Goal: Task Accomplishment & Management: Manage account settings

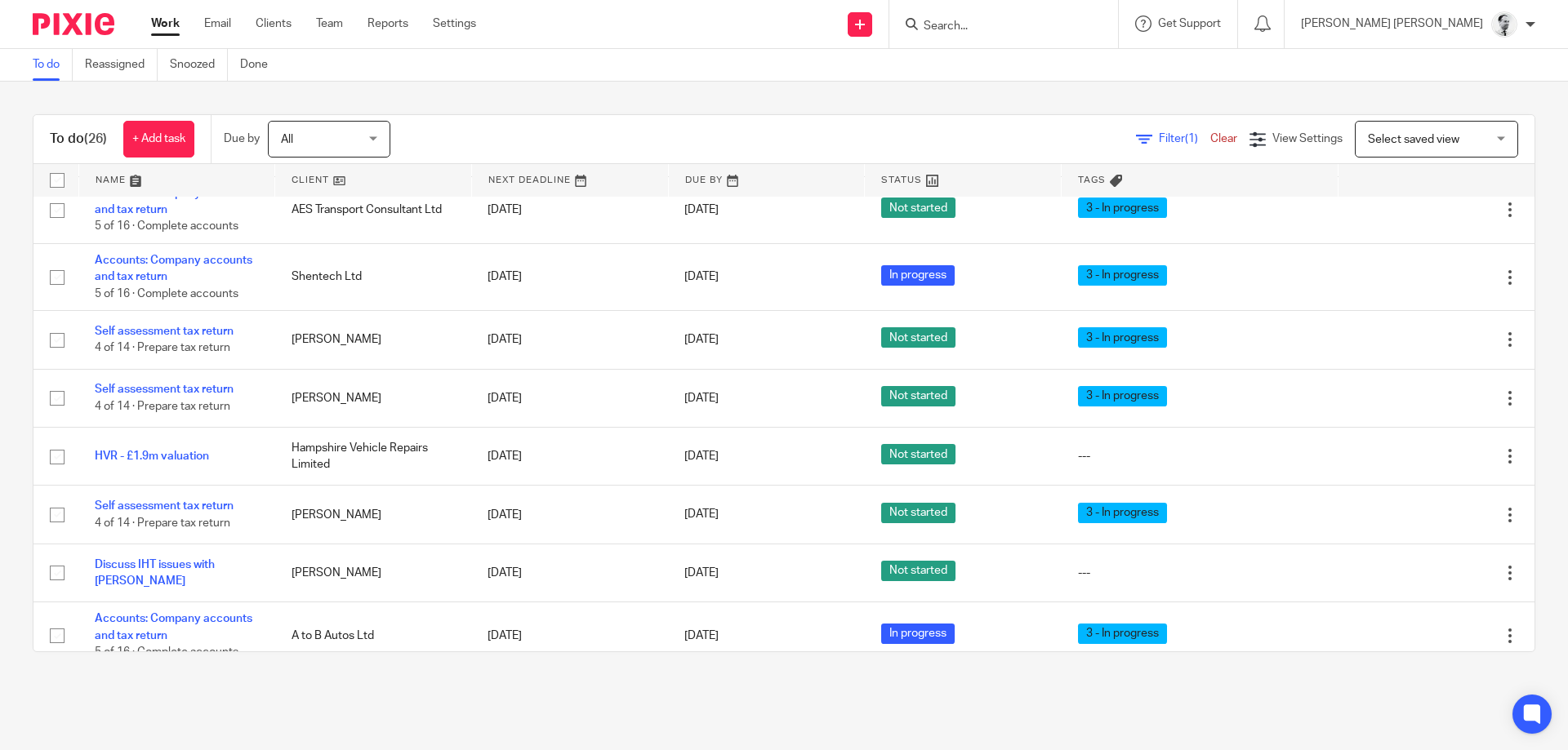
scroll to position [1350, 0]
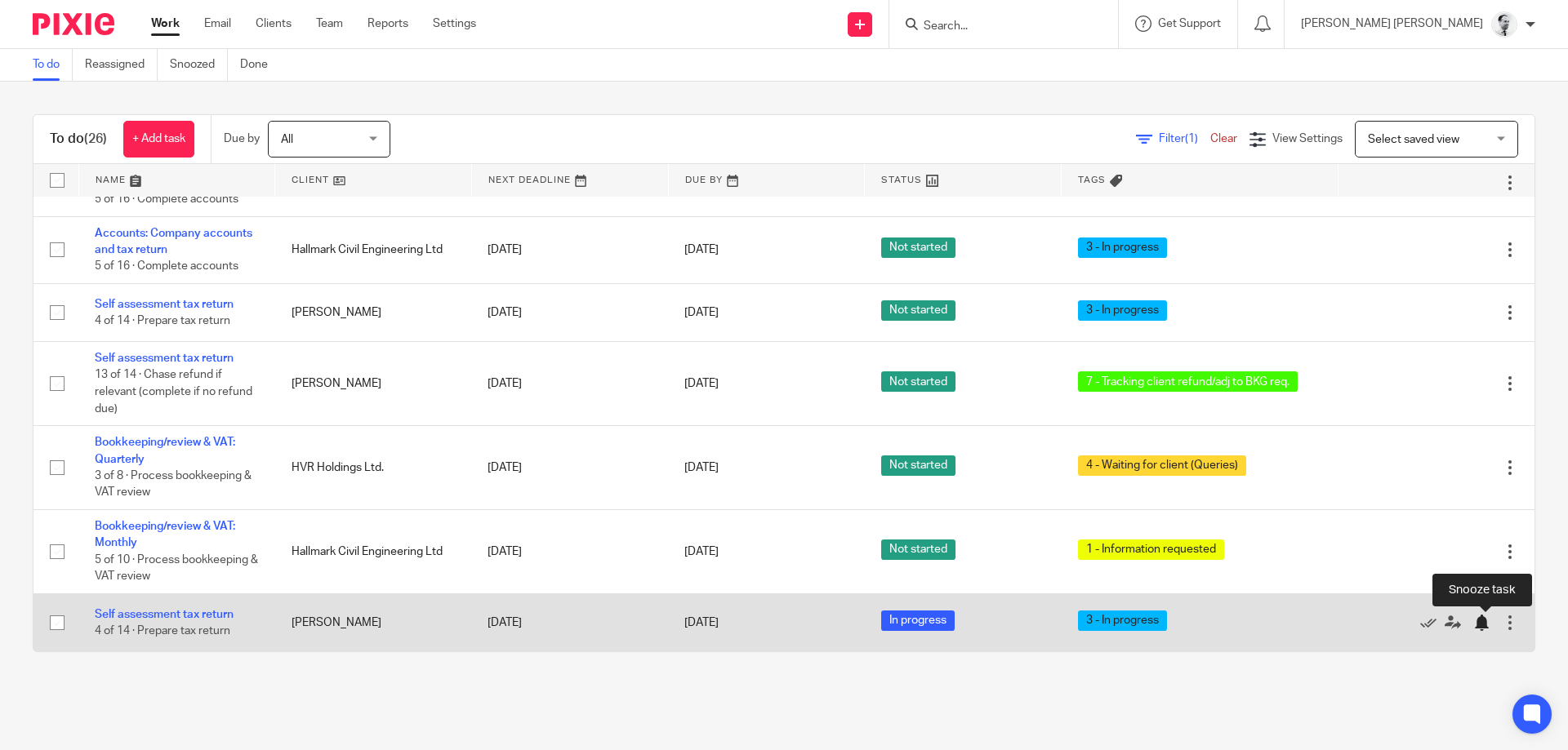
click at [1480, 624] on div at bounding box center [1480, 622] width 16 height 16
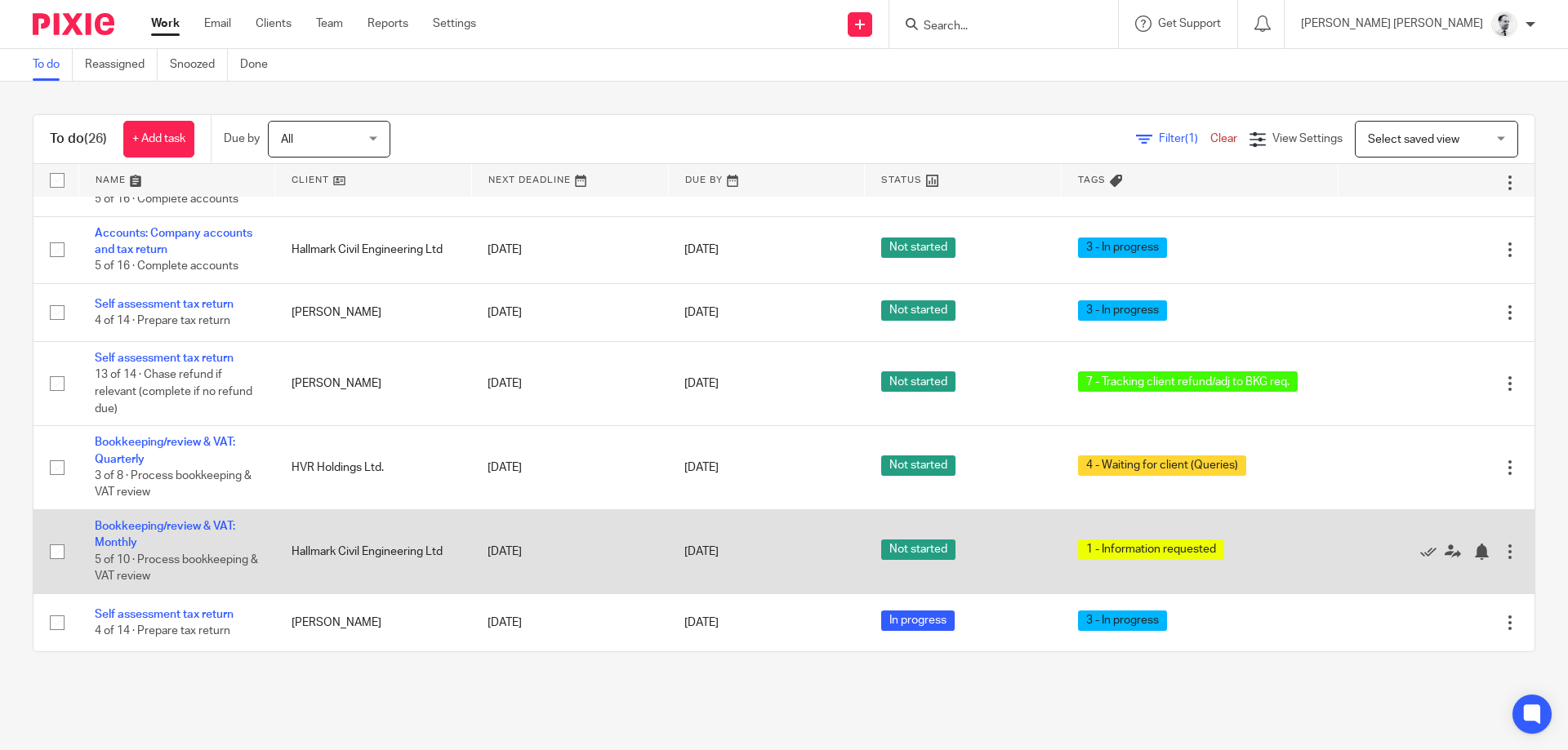
scroll to position [1292, 0]
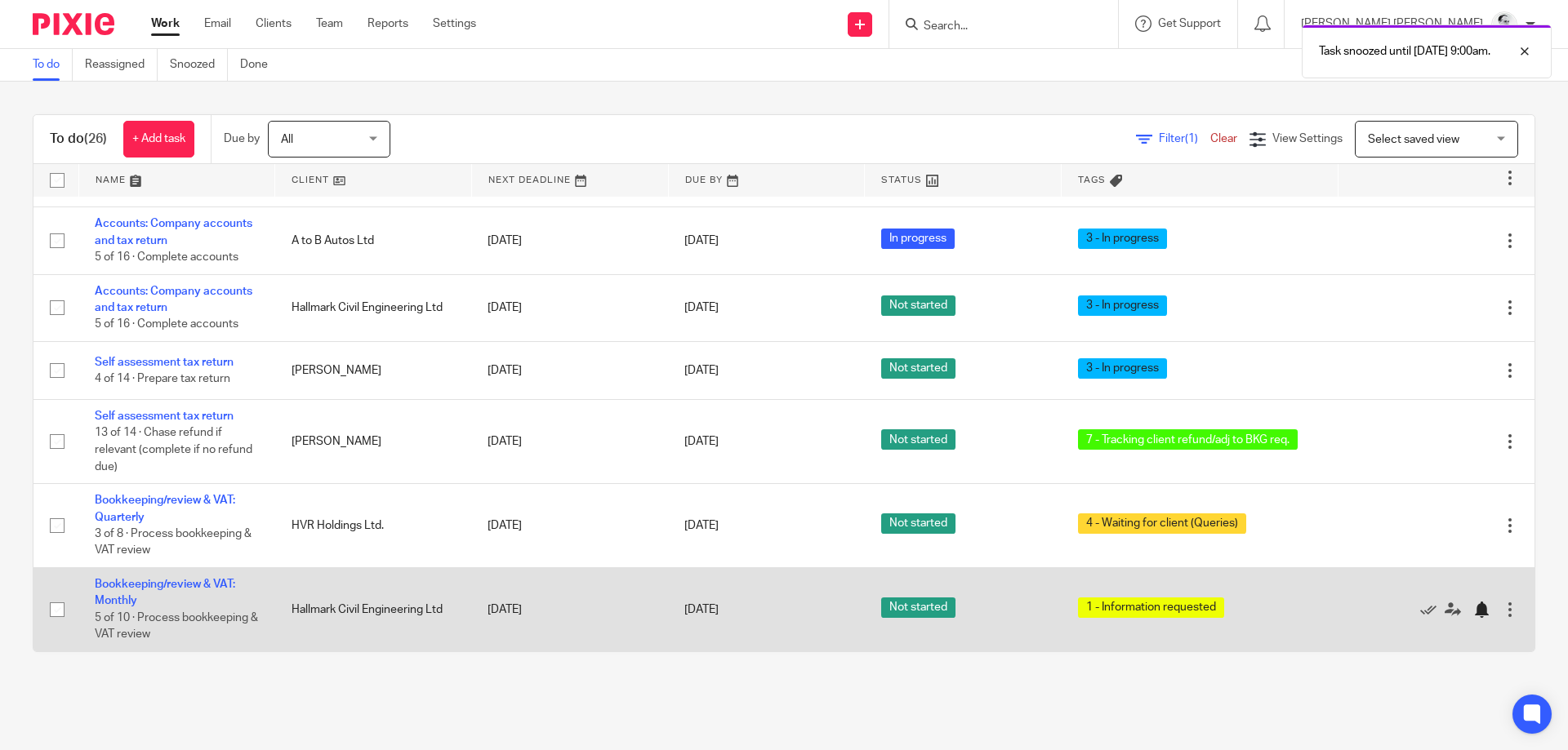
click at [1481, 612] on div at bounding box center [1480, 609] width 16 height 16
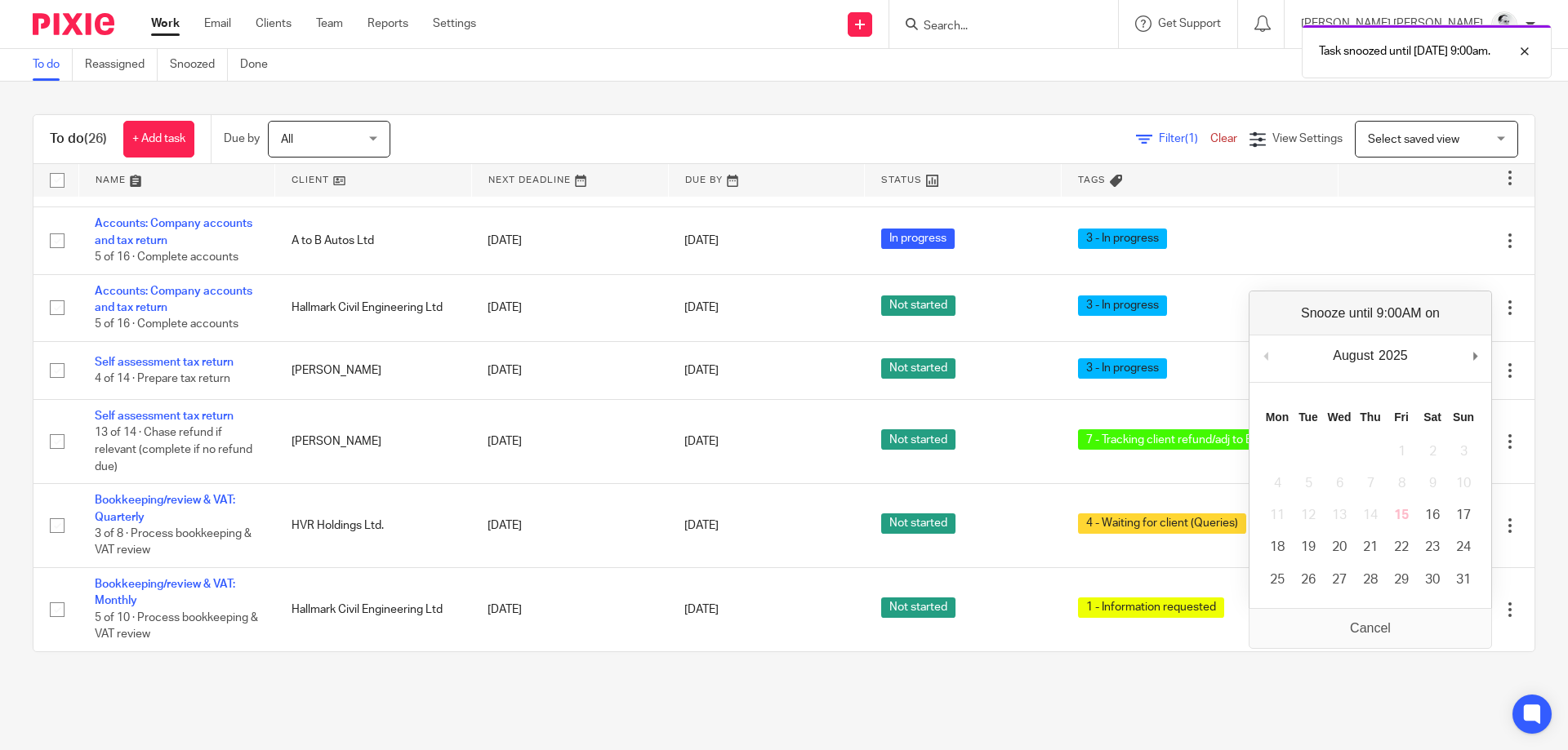
click at [1183, 689] on main "To do Reassigned Snoozed Done To do (26) + Add task Due by All All Today Tomorr…" at bounding box center [784, 375] width 1568 height 750
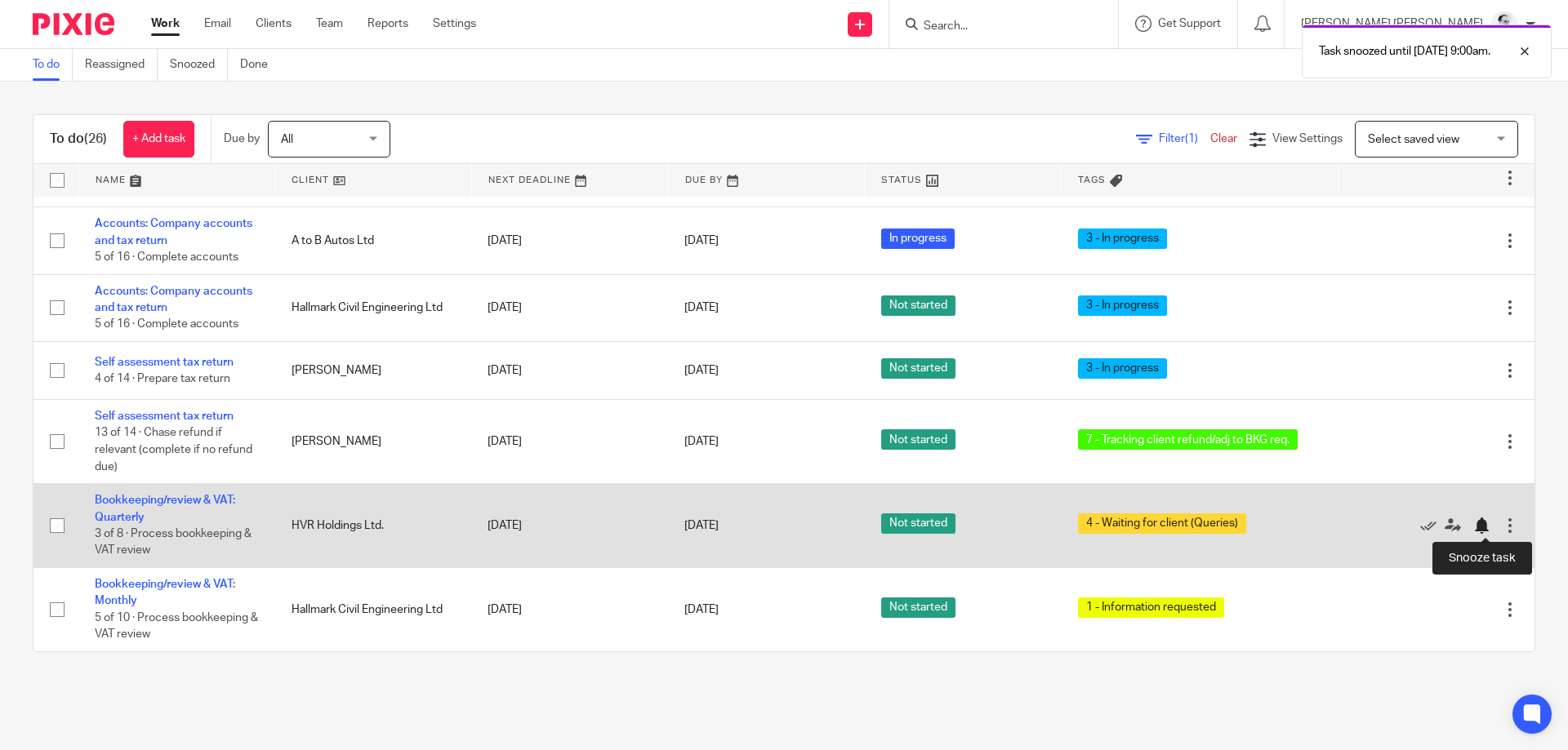
click at [1479, 527] on div at bounding box center [1480, 525] width 16 height 16
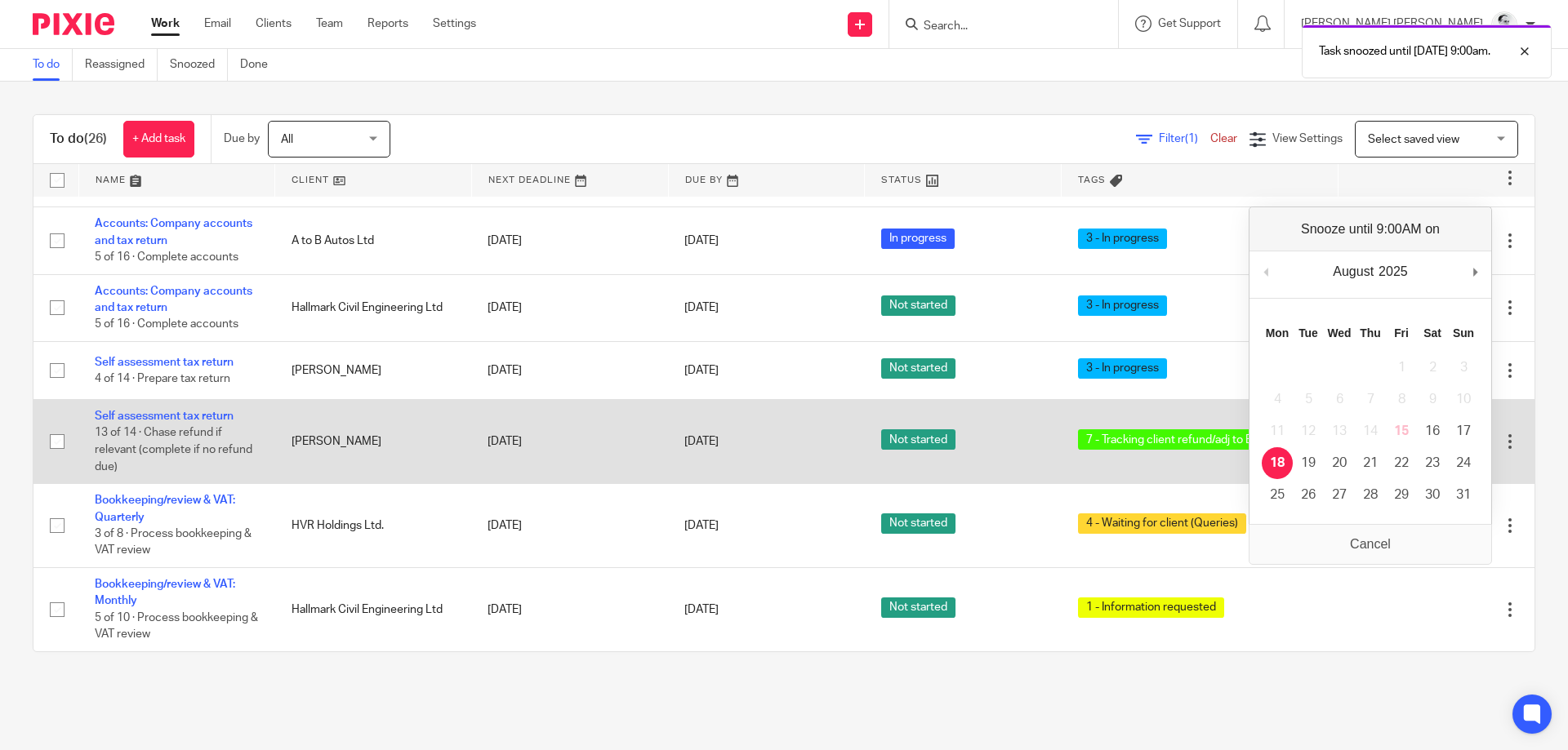
scroll to position [1207, 0]
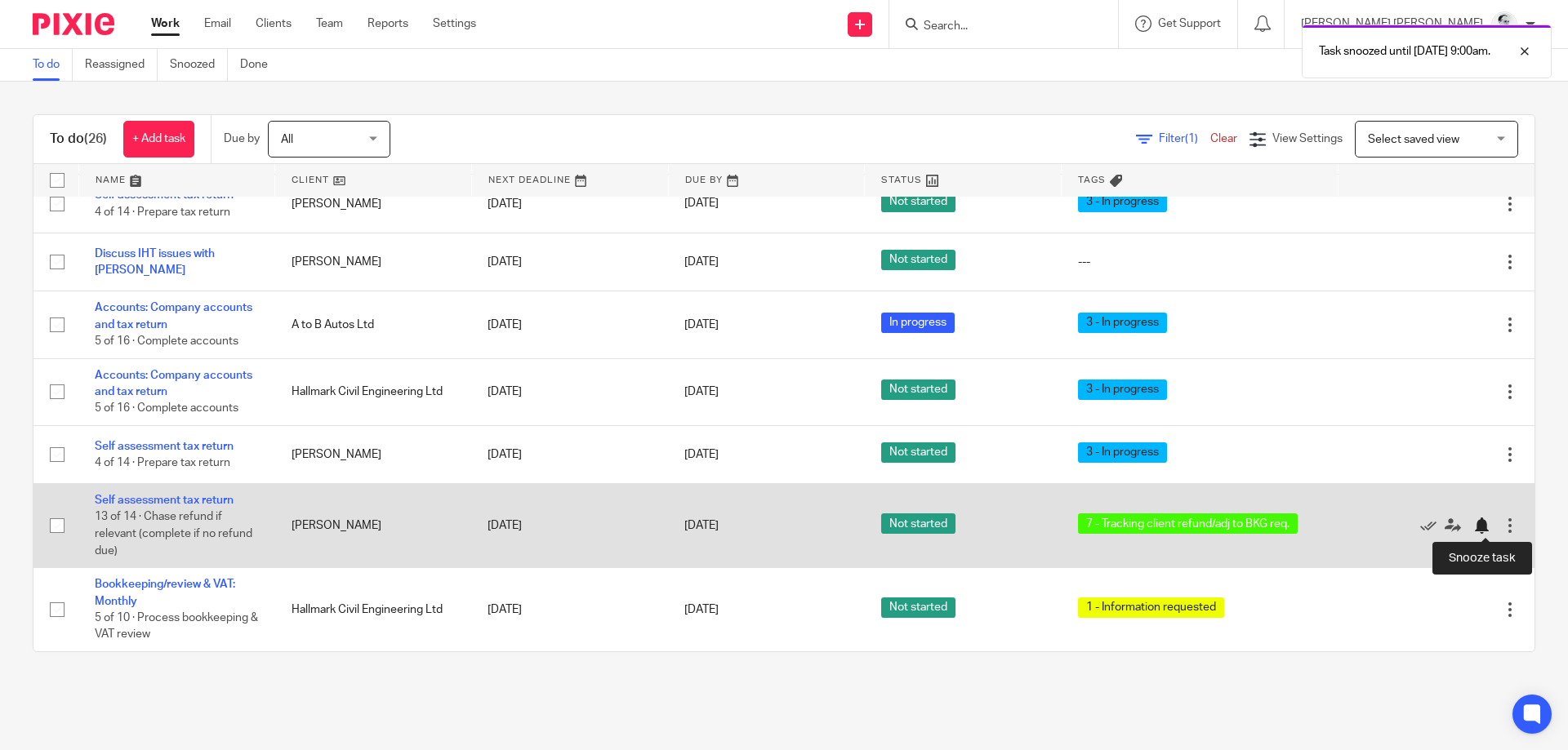
click at [1484, 524] on div at bounding box center [1480, 525] width 16 height 16
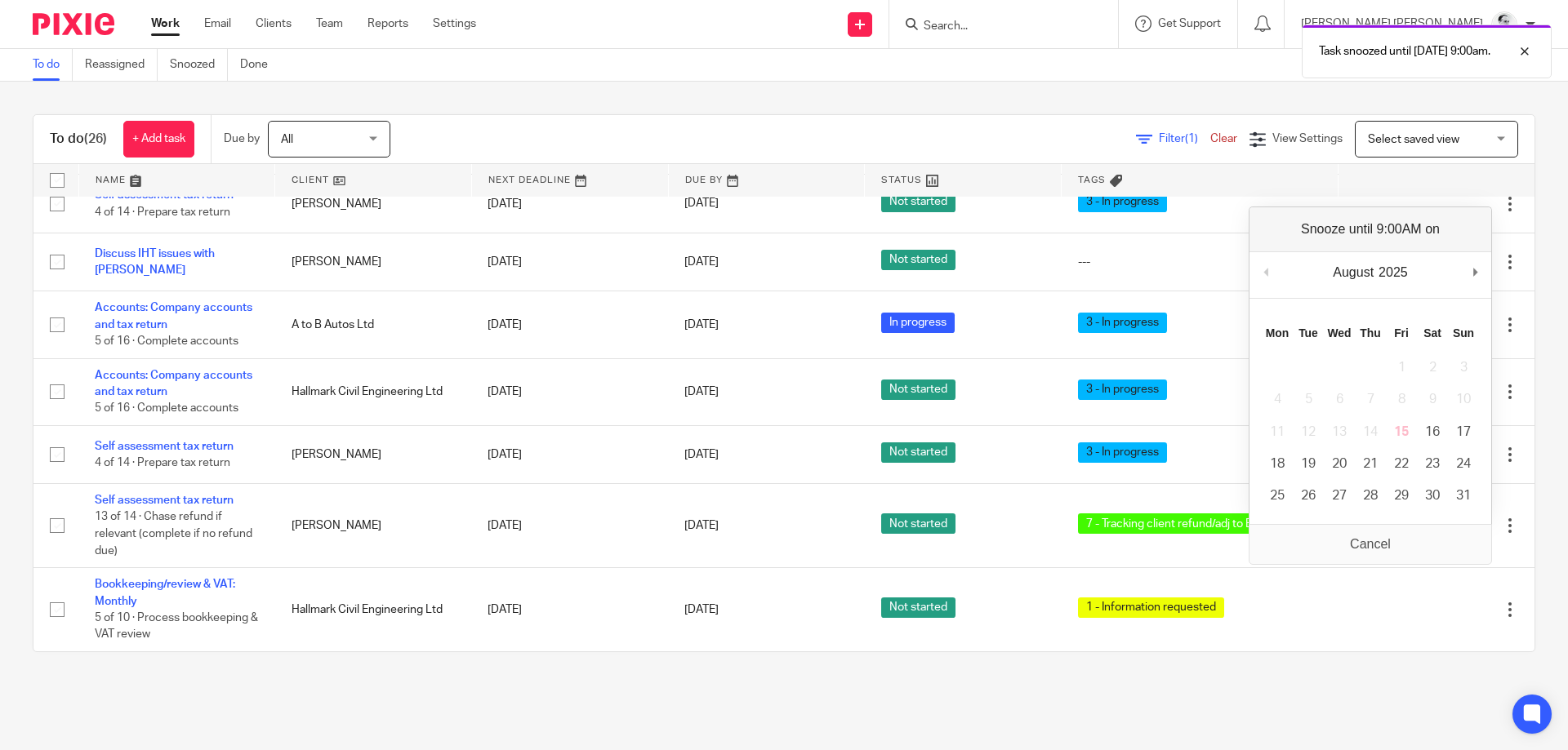
click at [1154, 671] on div "To do (26) + Add task Due by All All Today Tomorrow This week Next week This mo…" at bounding box center [784, 382] width 1568 height 603
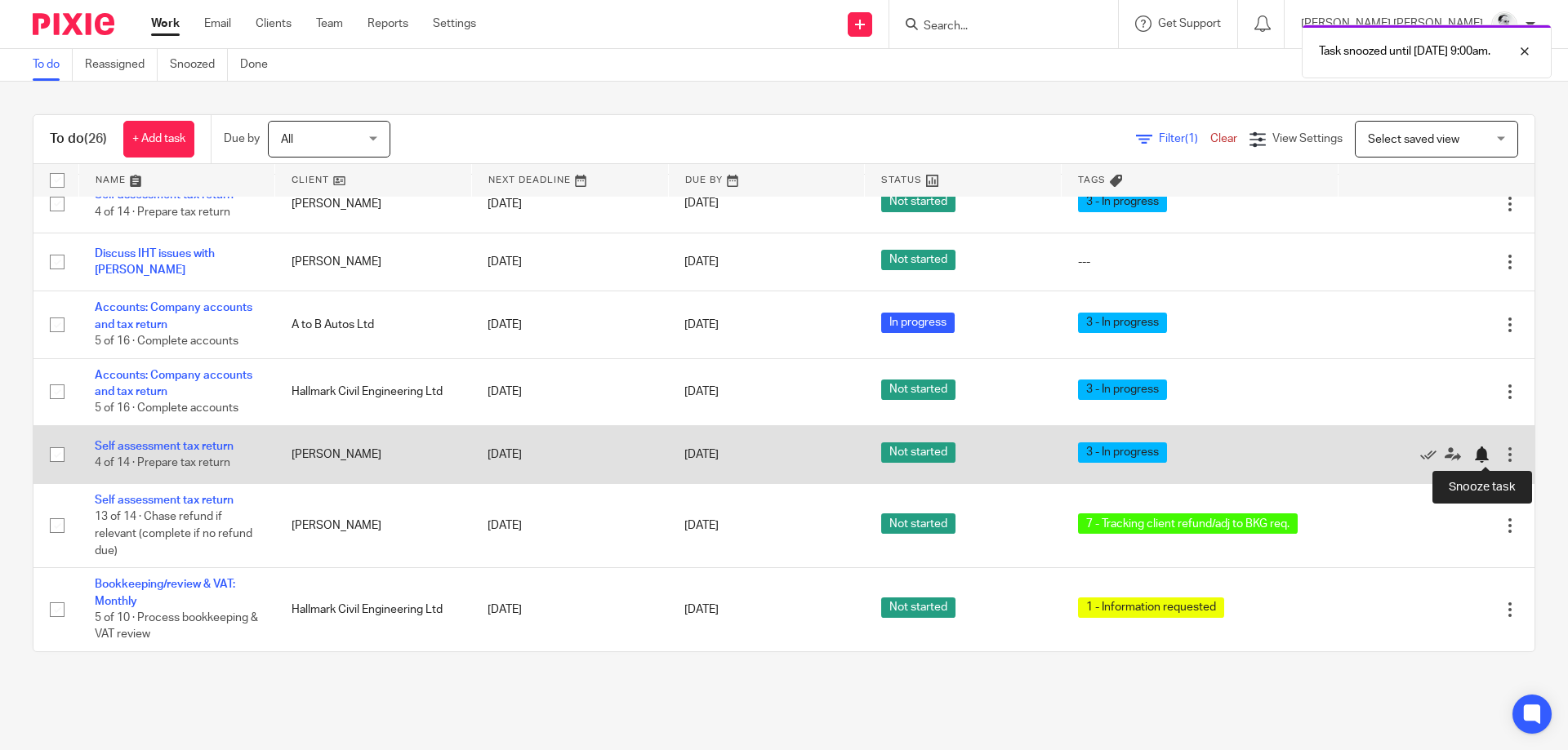
click at [1492, 451] on div at bounding box center [1485, 454] width 24 height 16
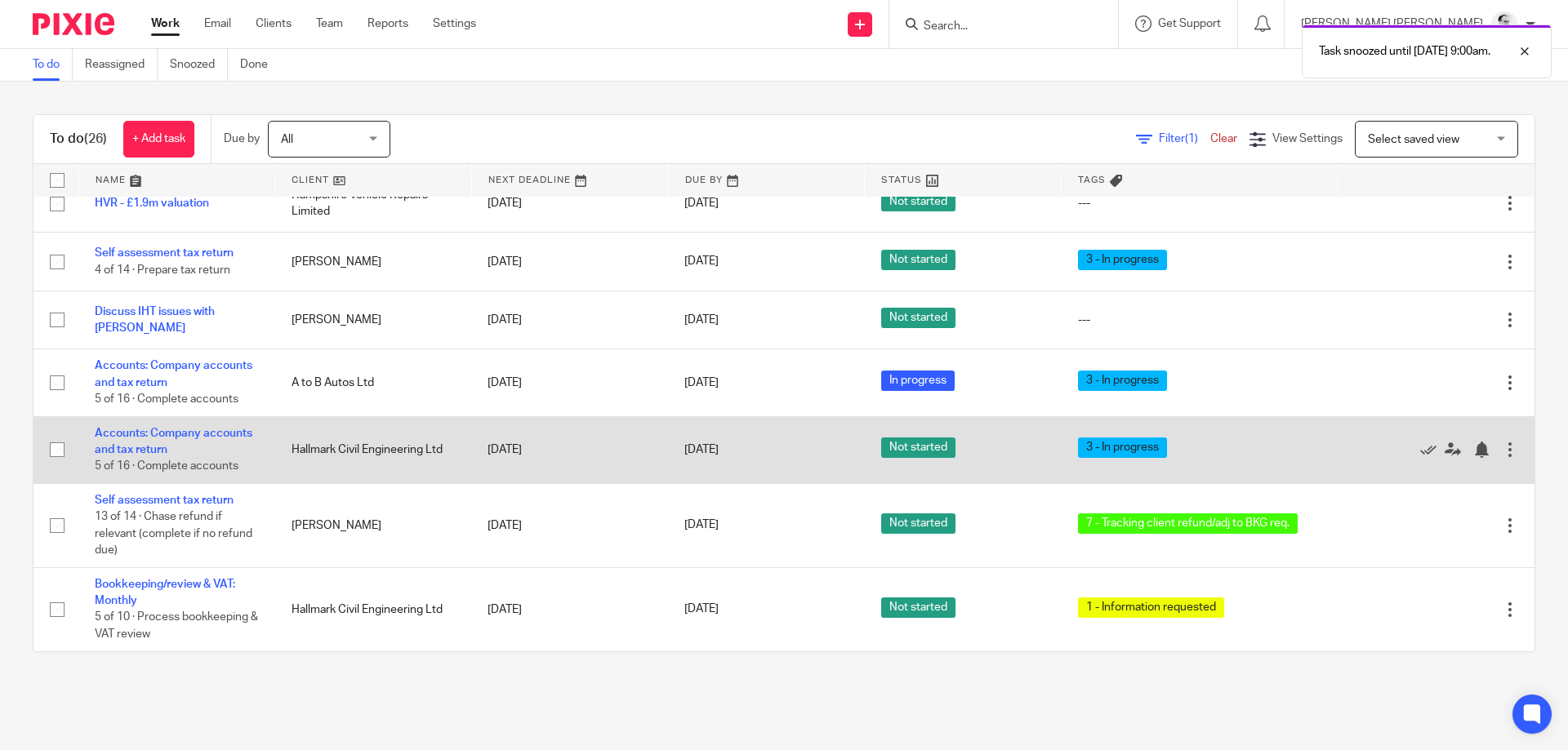
scroll to position [1149, 0]
click at [1478, 447] on div at bounding box center [1480, 449] width 16 height 16
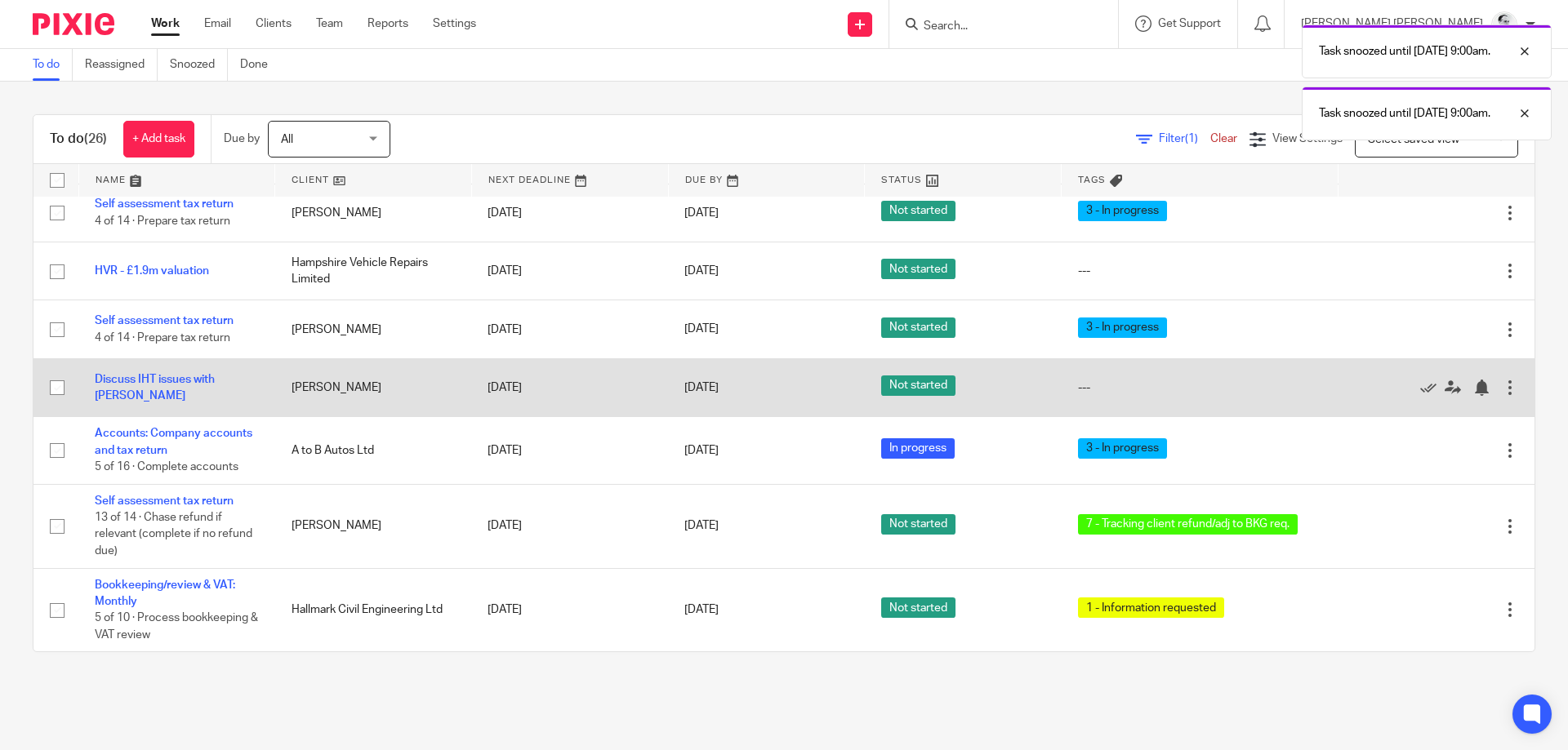
scroll to position [1081, 0]
click at [1478, 386] on div at bounding box center [1480, 387] width 16 height 16
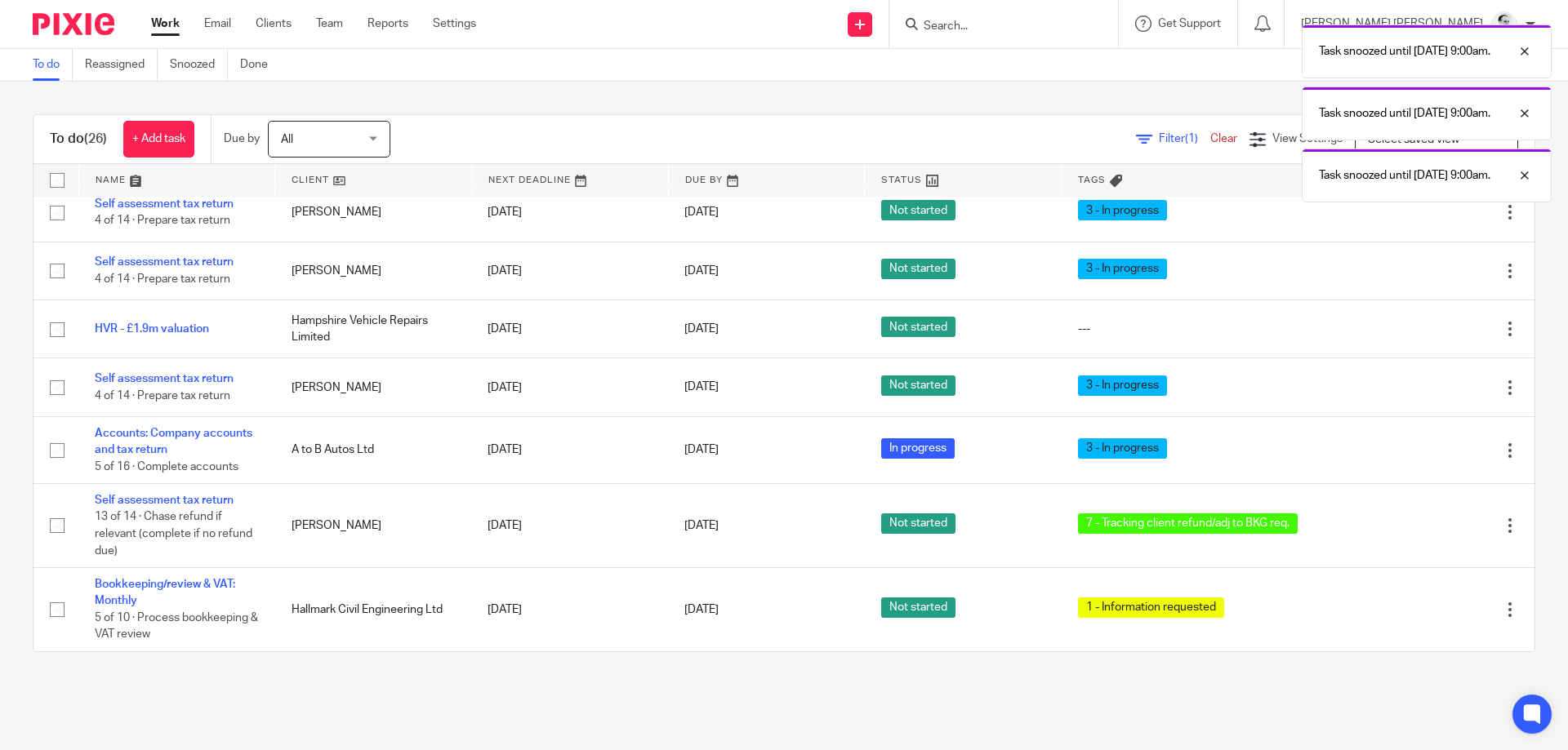
scroll to position [1023, 0]
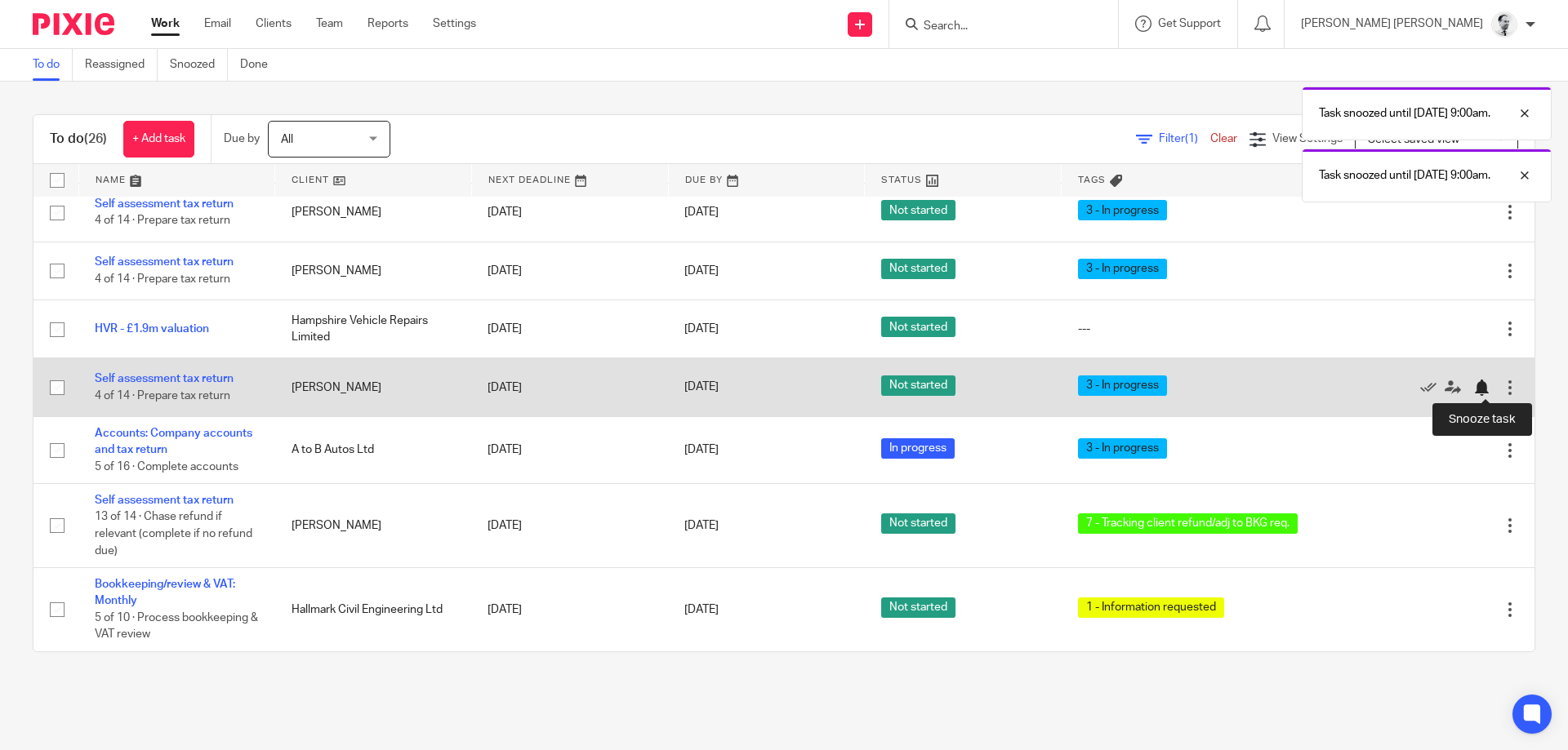
click at [1480, 390] on div at bounding box center [1480, 387] width 16 height 16
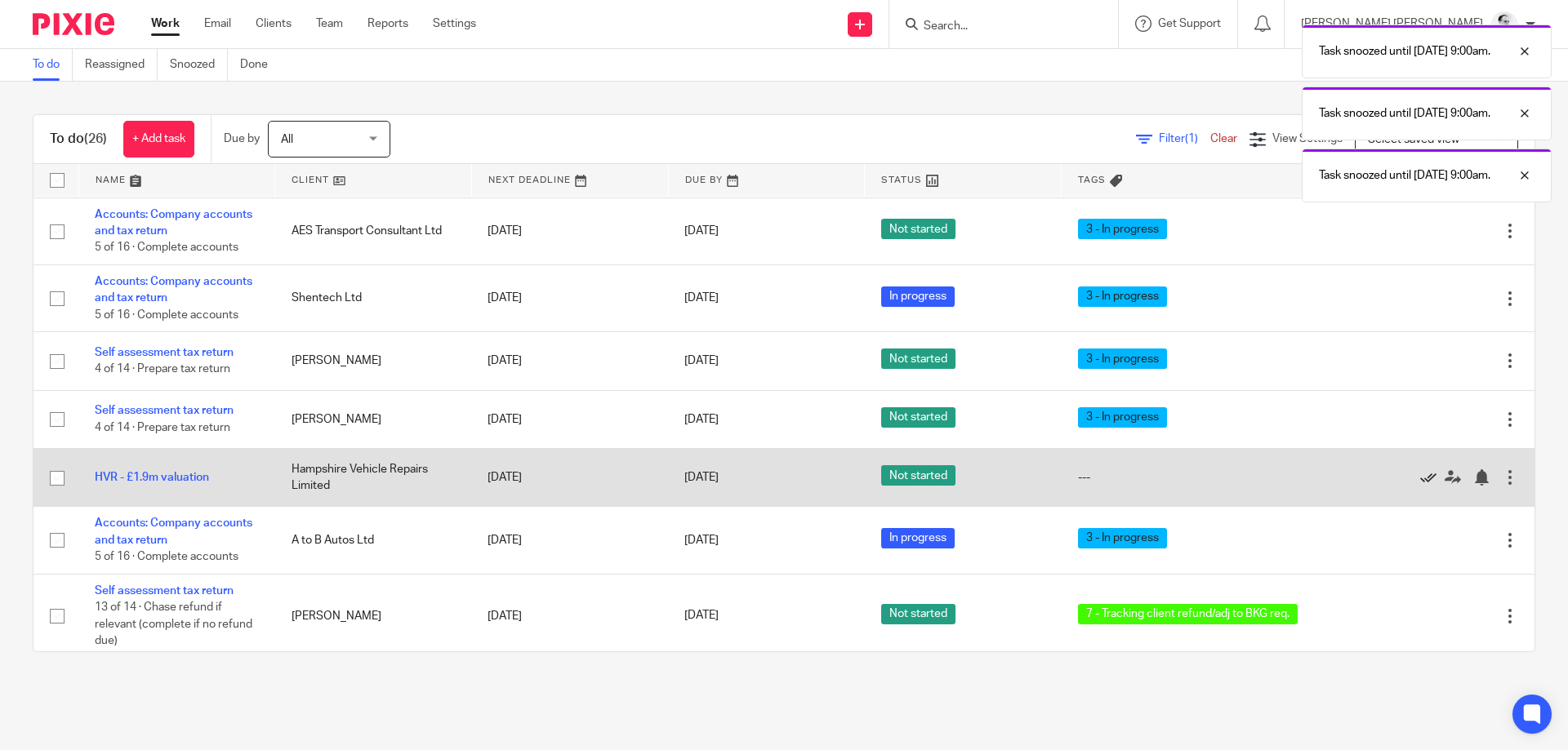
scroll to position [828, 0]
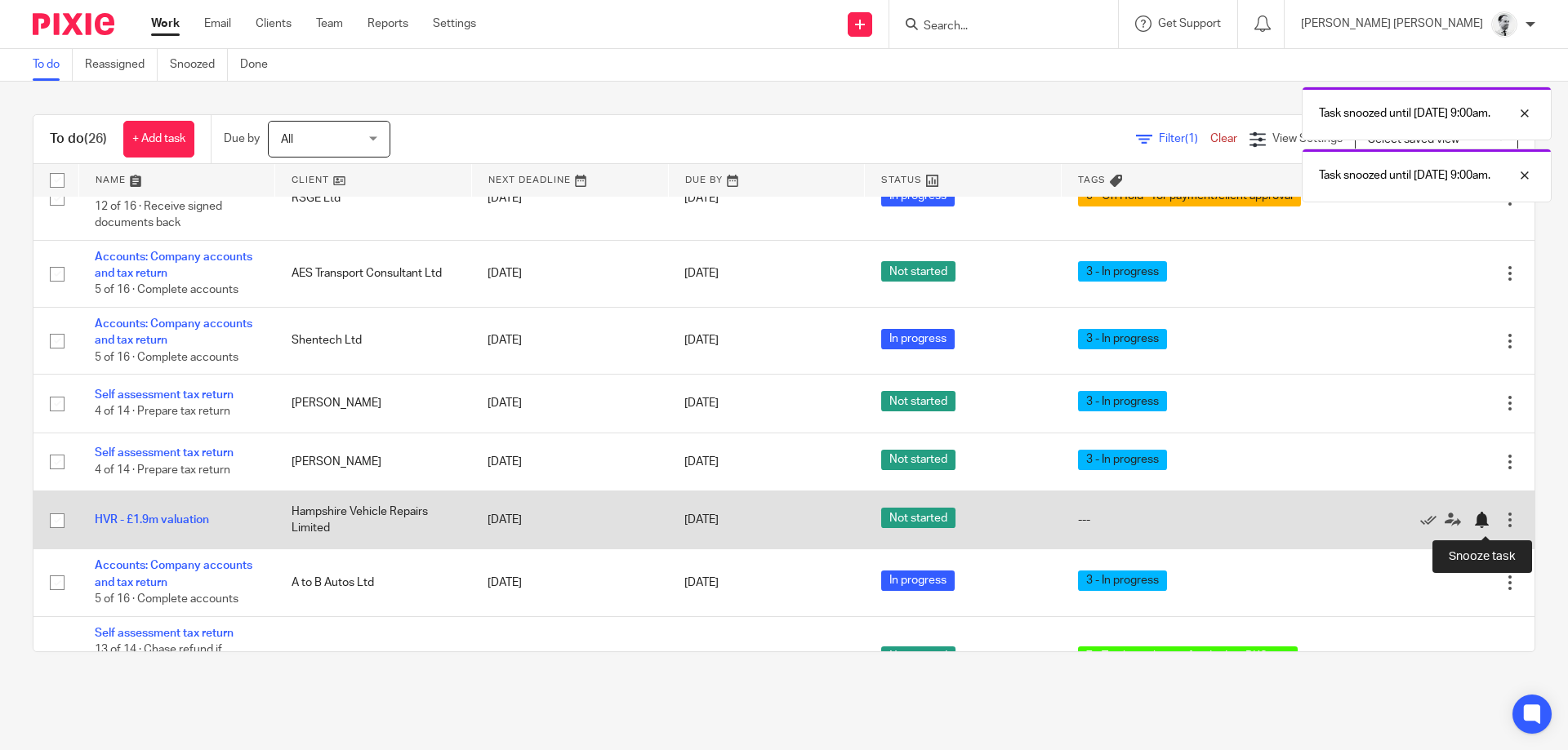
click at [1483, 526] on div at bounding box center [1480, 519] width 16 height 16
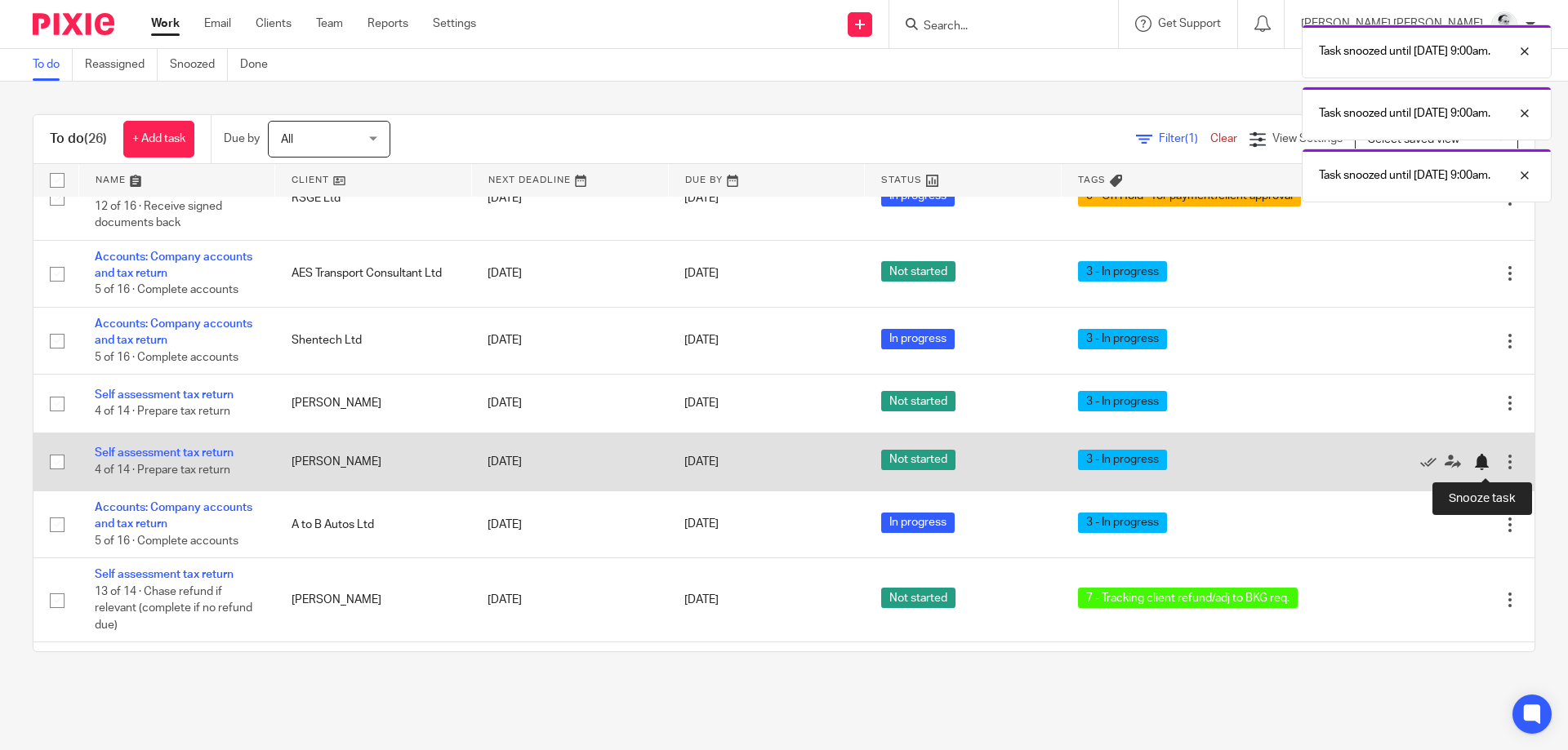
click at [1474, 462] on div at bounding box center [1480, 461] width 16 height 16
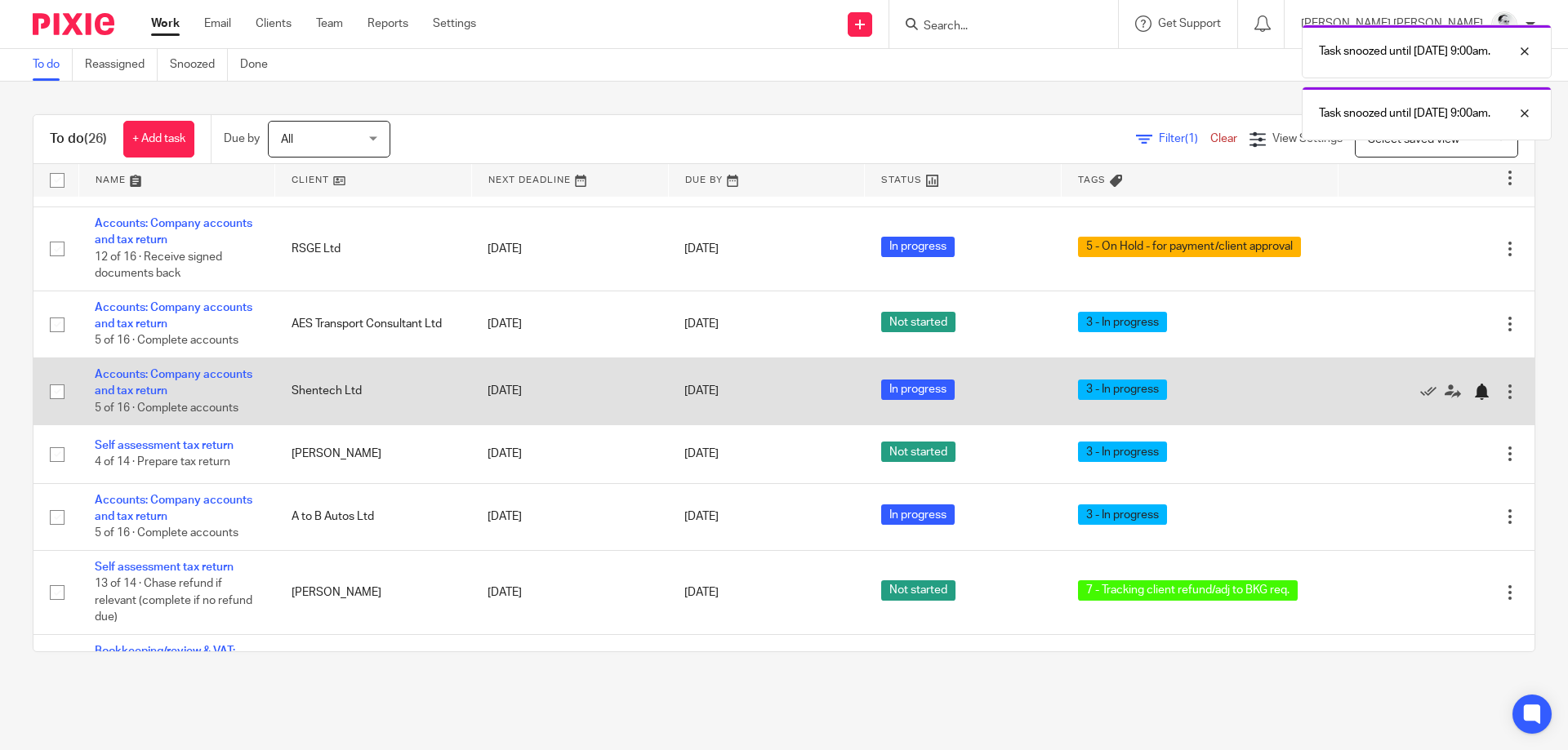
scroll to position [759, 0]
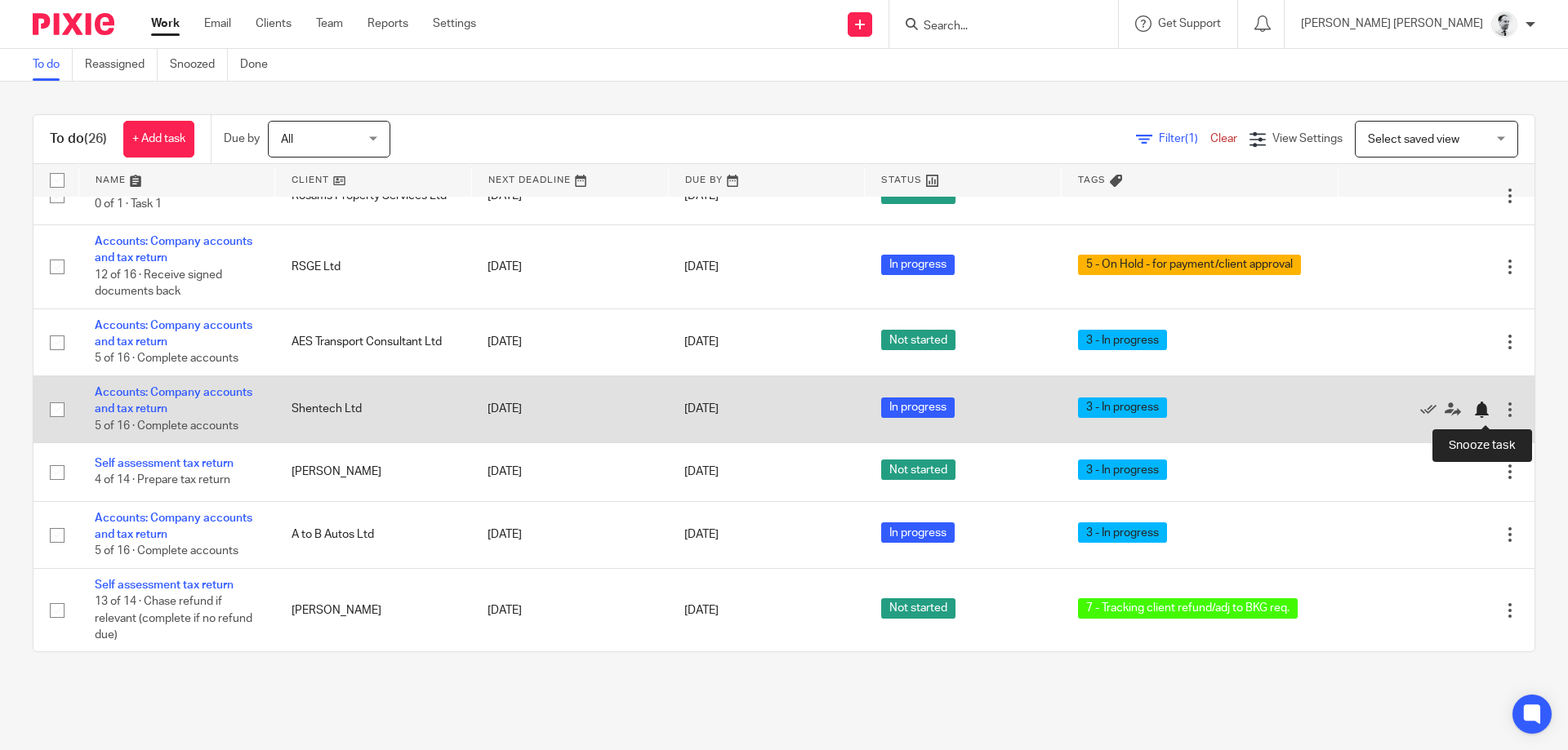
click at [1479, 409] on div at bounding box center [1480, 409] width 16 height 16
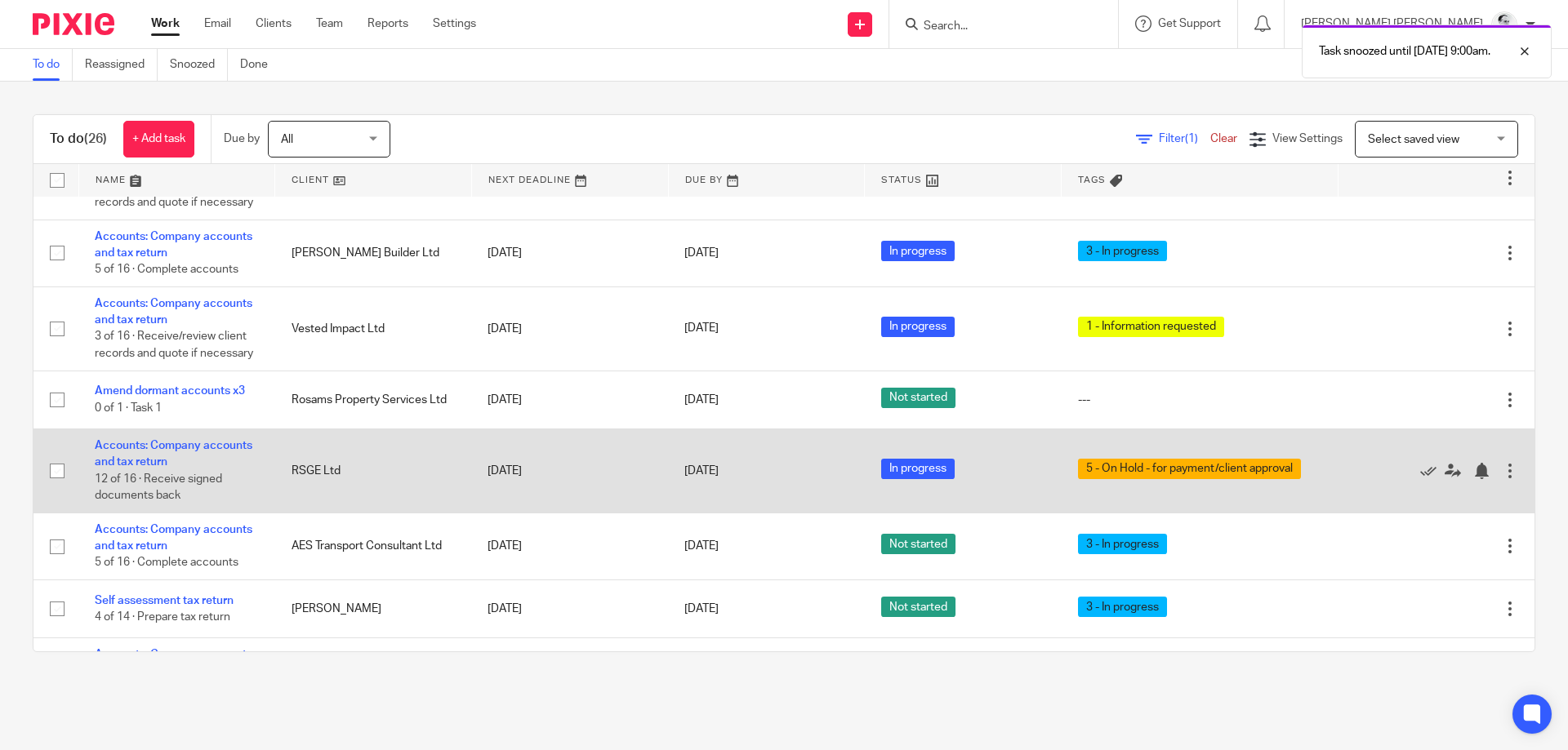
scroll to position [554, 0]
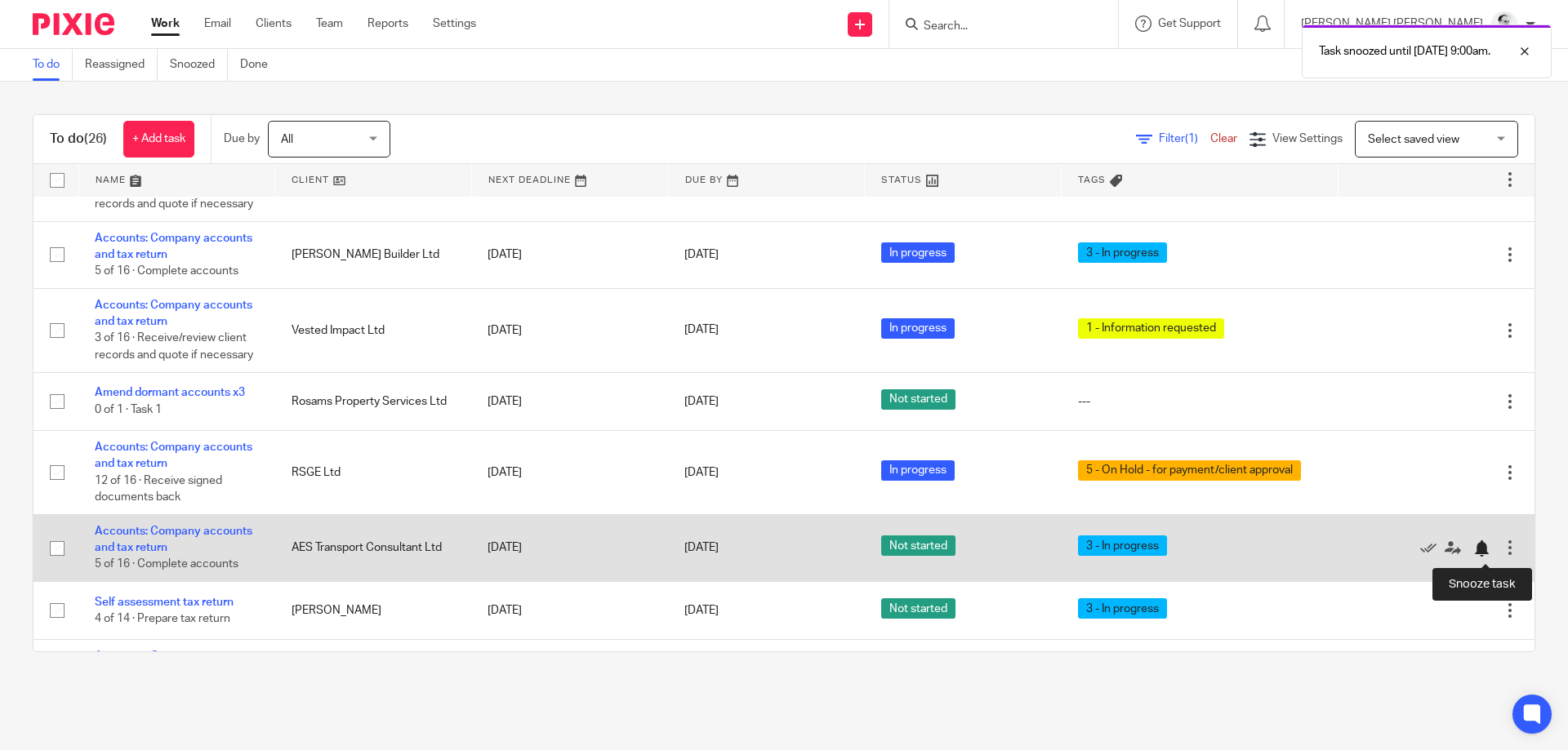
click at [1486, 555] on div at bounding box center [1480, 548] width 16 height 16
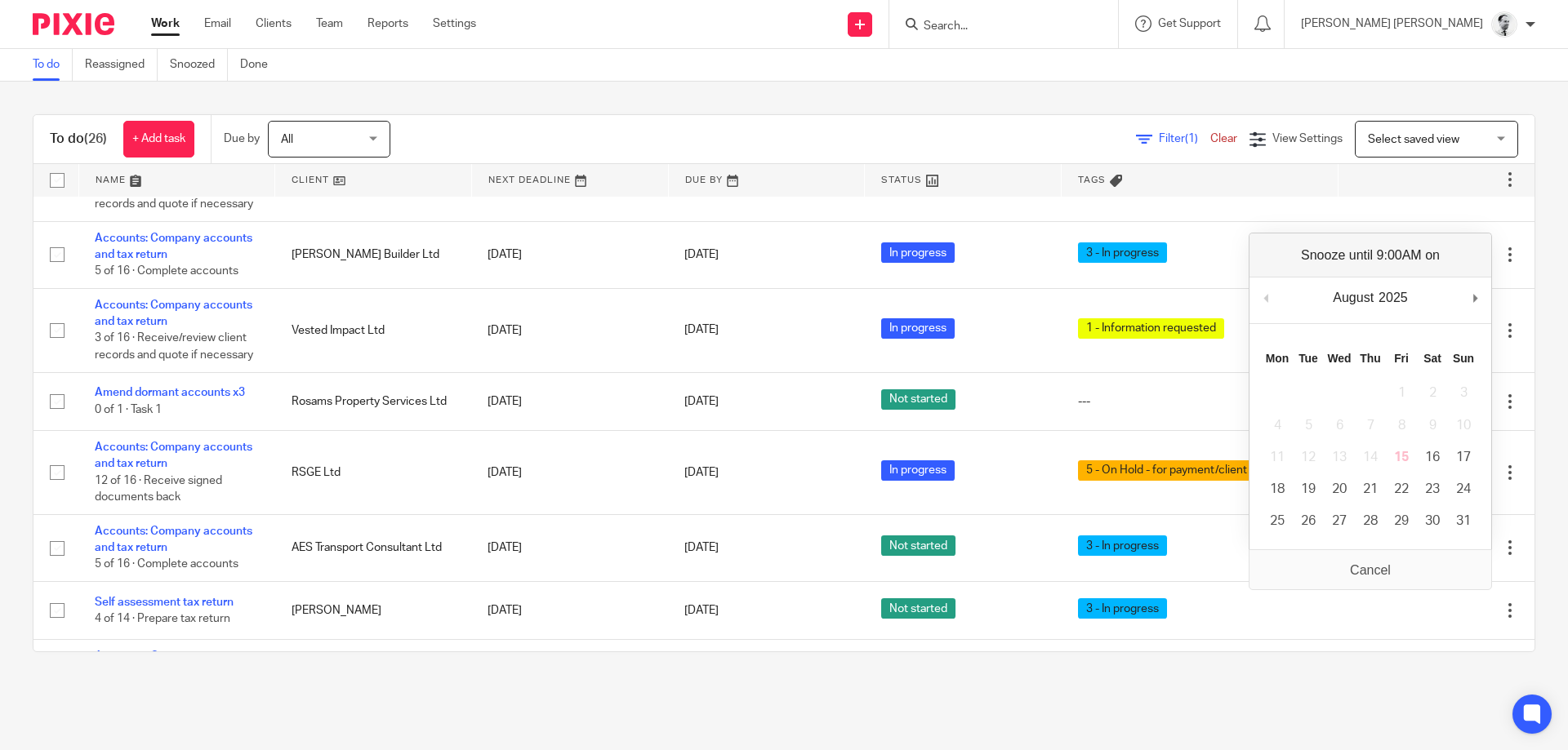
click at [1122, 673] on div "To do (26) + Add task Due by All All Today Tomorrow This week Next week This mo…" at bounding box center [784, 382] width 1568 height 603
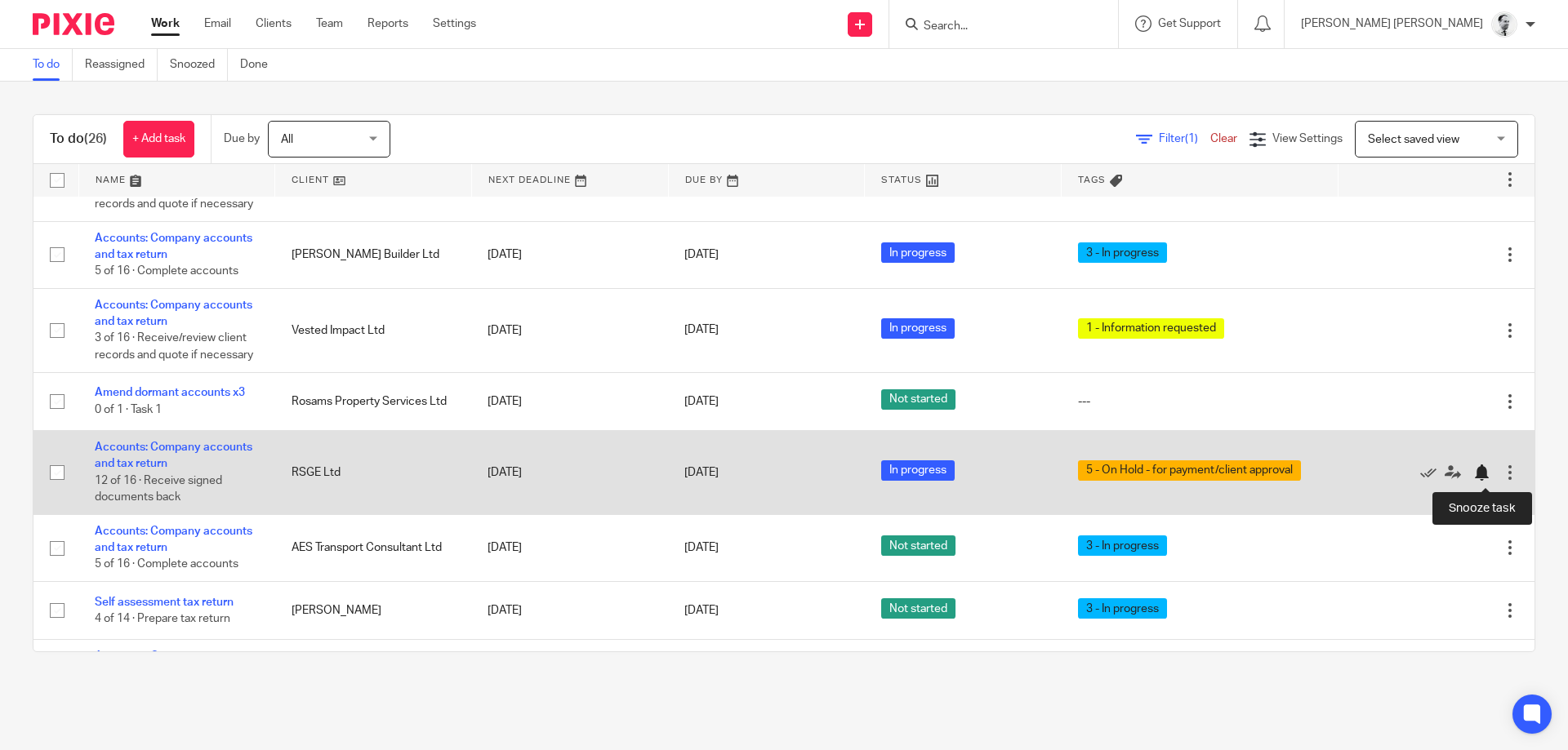
click at [1486, 475] on div at bounding box center [1480, 472] width 16 height 16
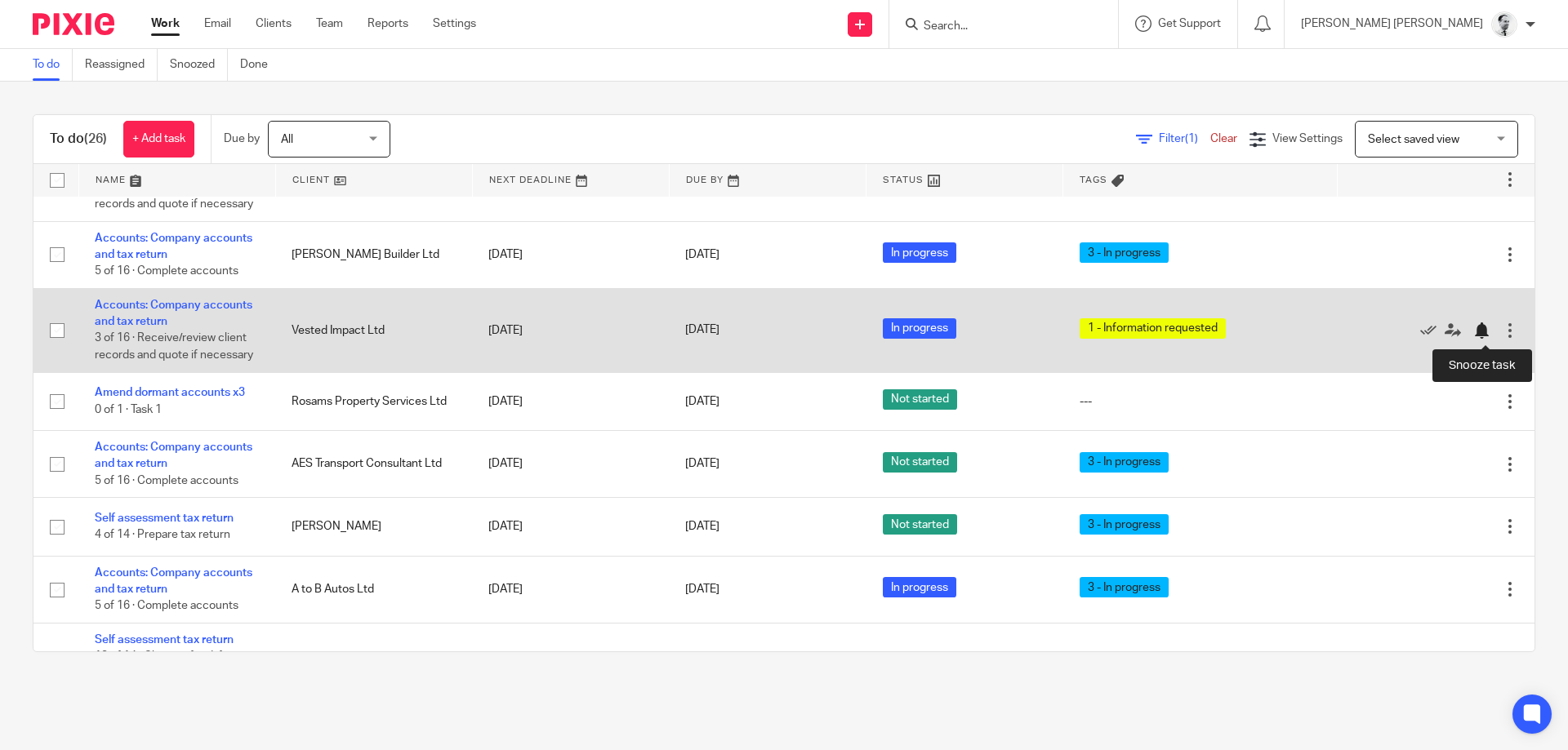
click at [1491, 337] on div at bounding box center [1485, 330] width 24 height 16
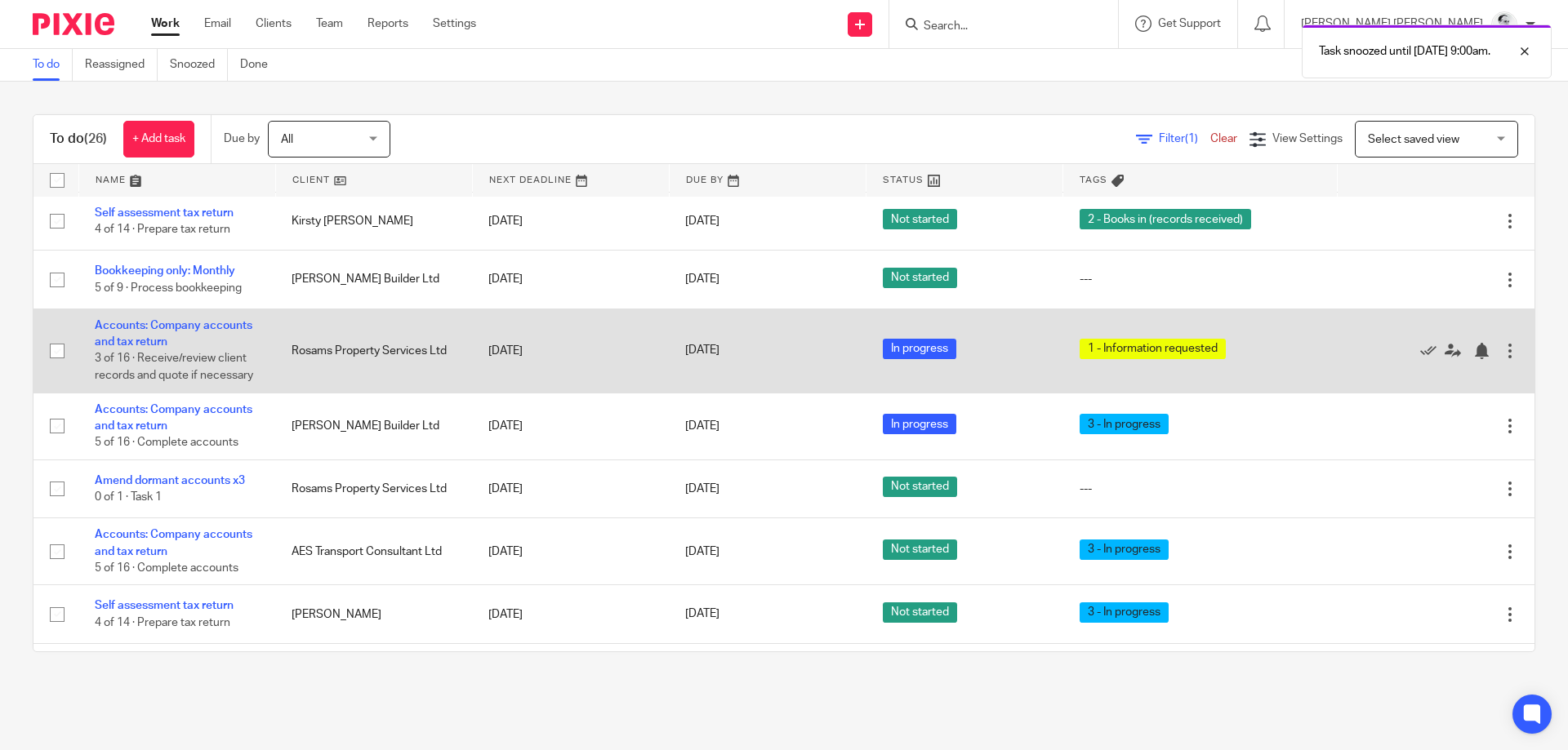
scroll to position [279, 0]
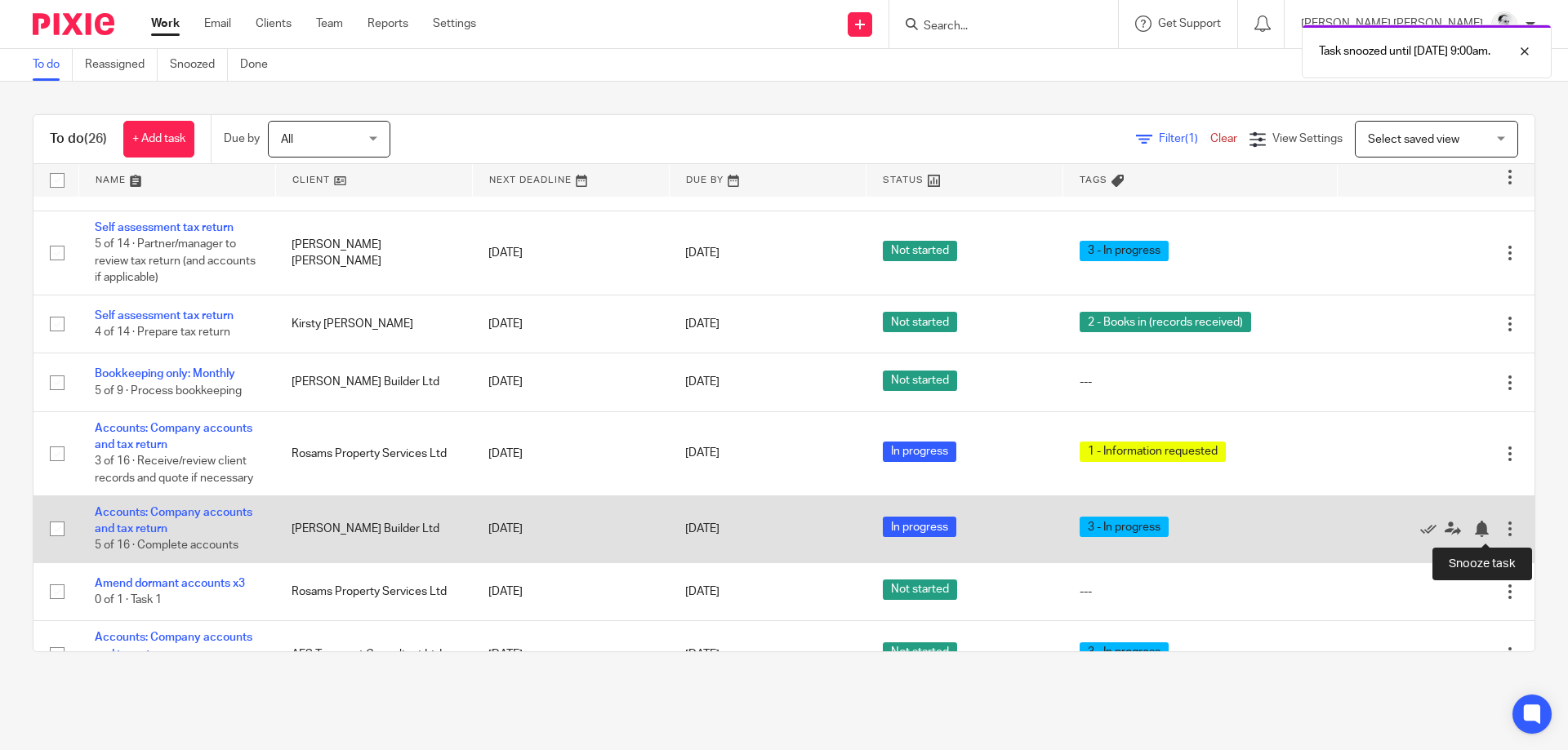
click at [1473, 532] on div at bounding box center [1428, 528] width 148 height 16
click at [1493, 531] on div at bounding box center [1485, 528] width 24 height 16
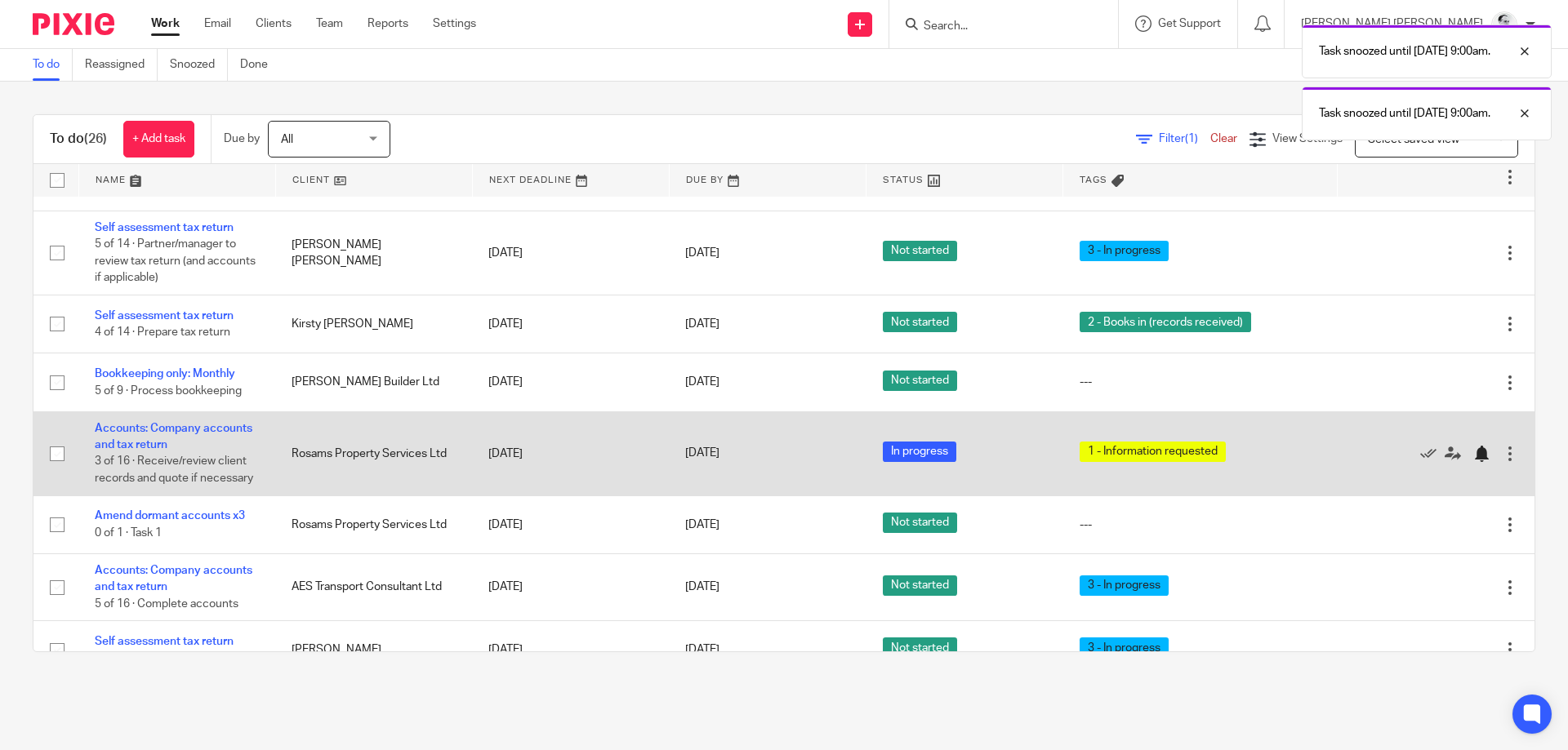
click at [1479, 454] on div at bounding box center [1480, 454] width 16 height 16
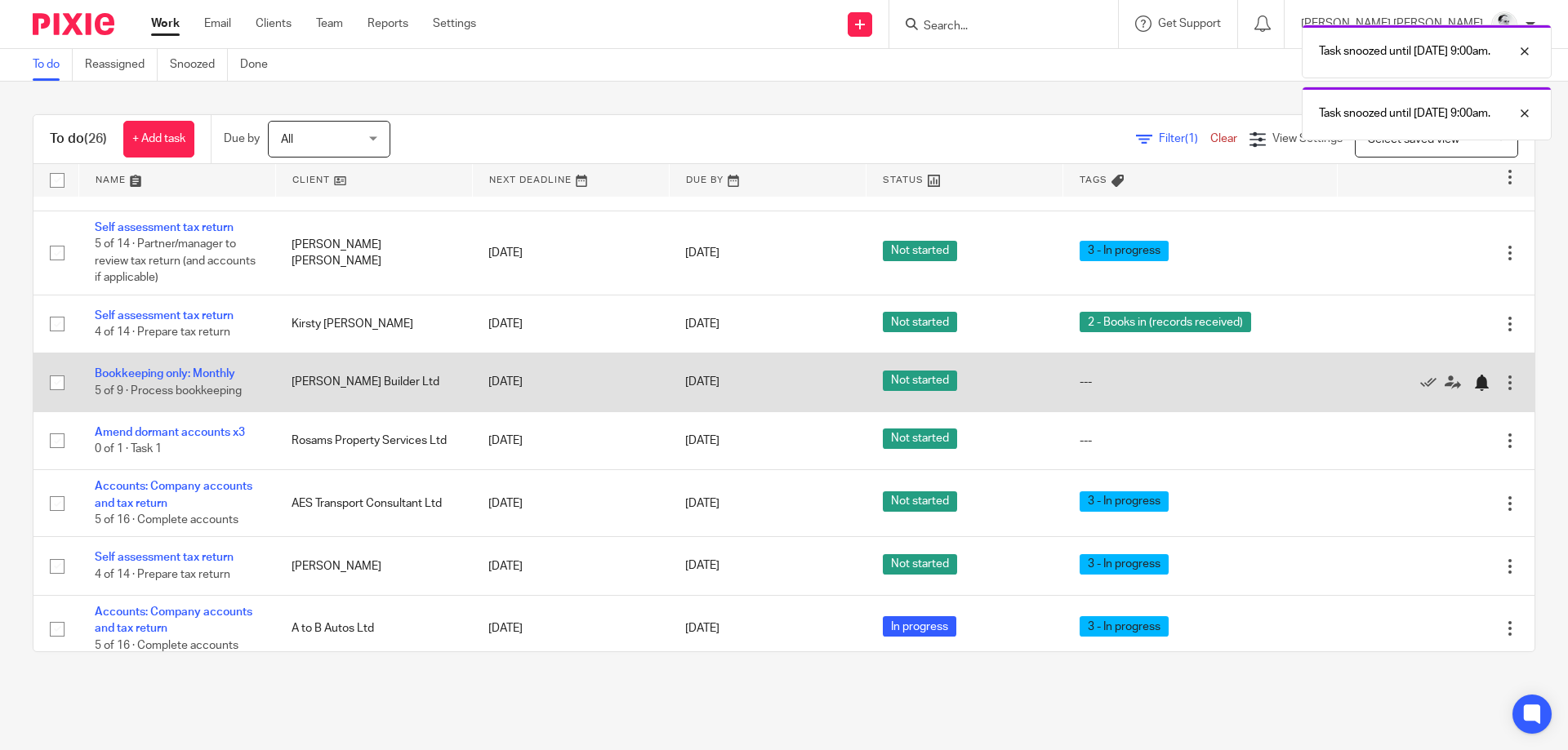
click at [1492, 383] on div at bounding box center [1485, 382] width 24 height 16
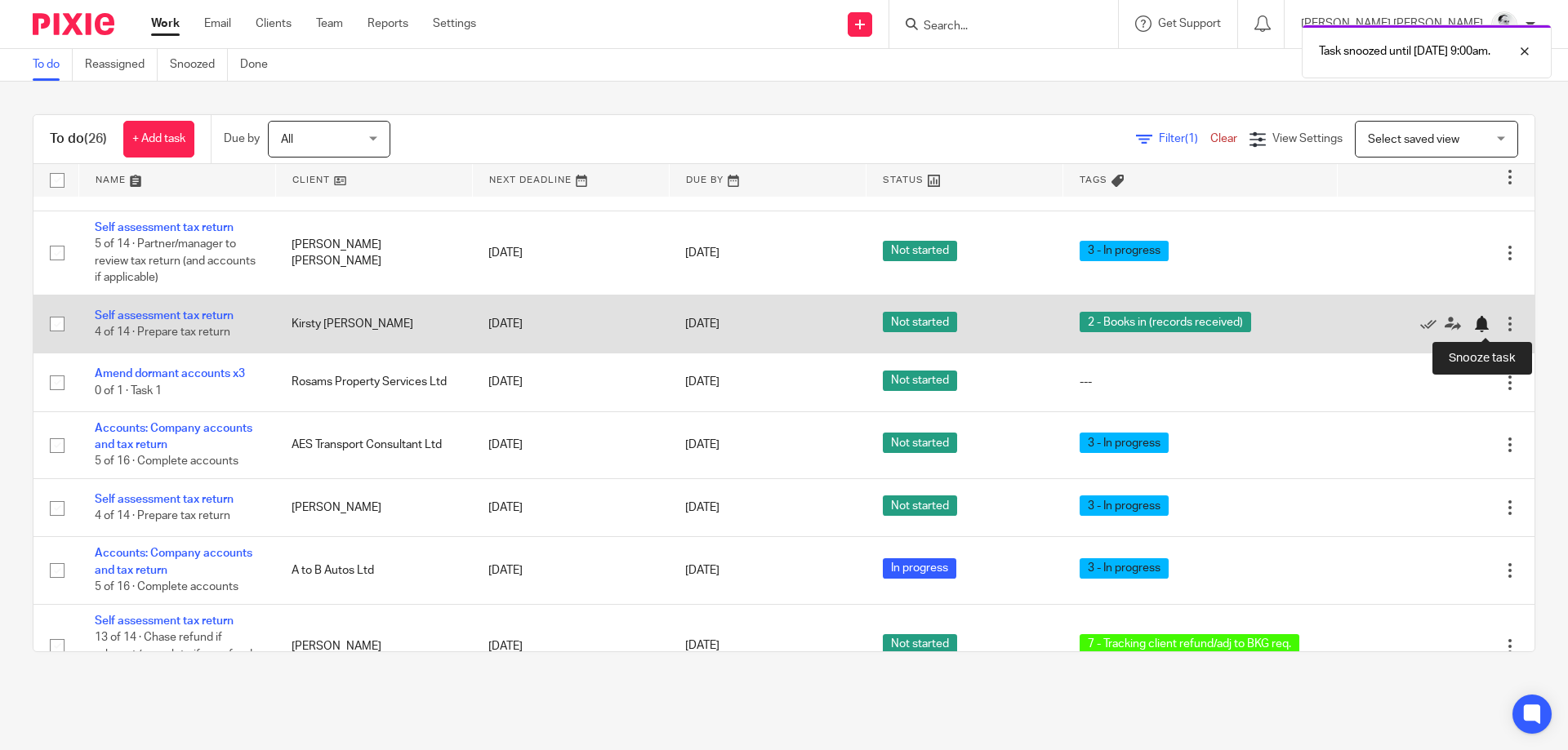
click at [1490, 326] on div at bounding box center [1485, 324] width 24 height 16
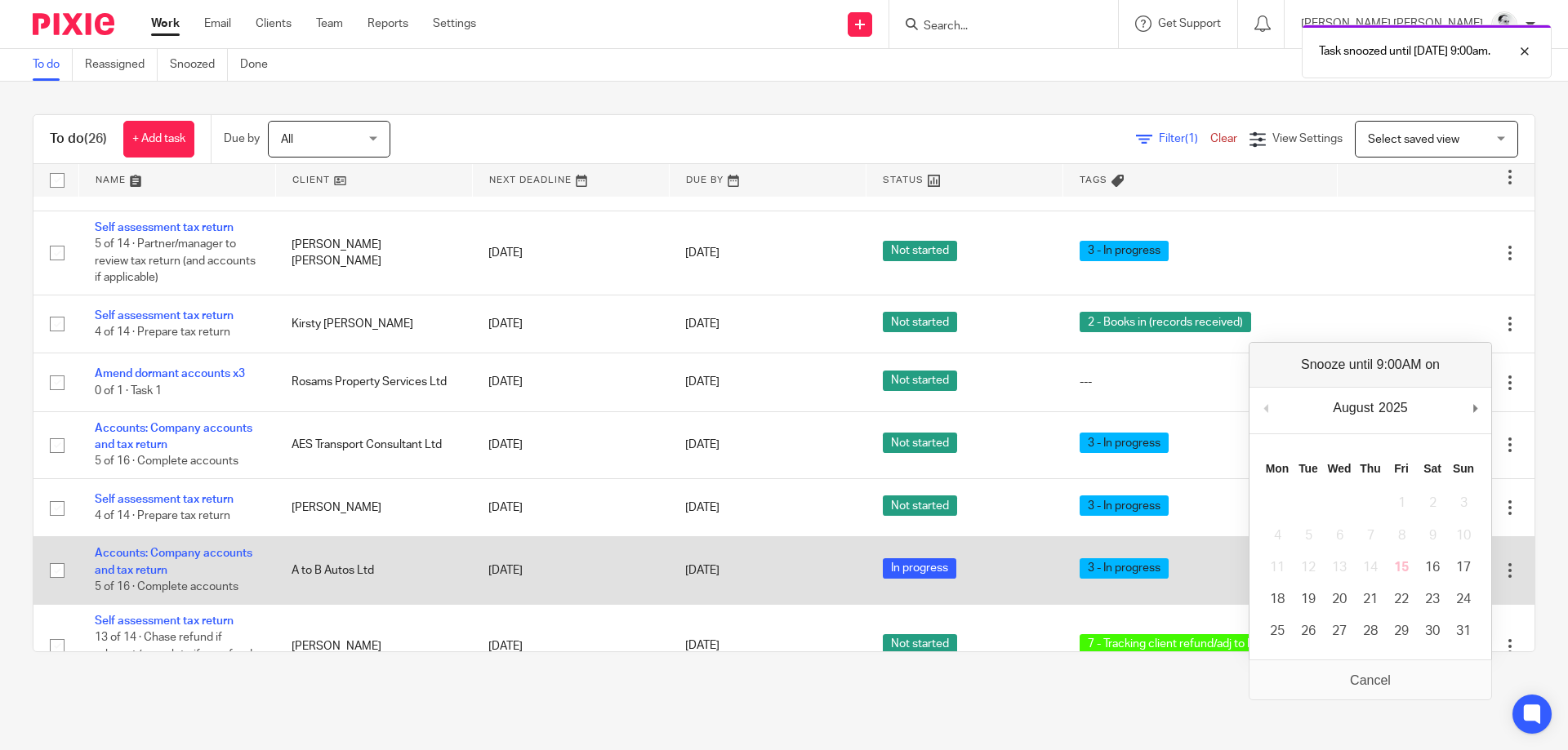
scroll to position [5, 0]
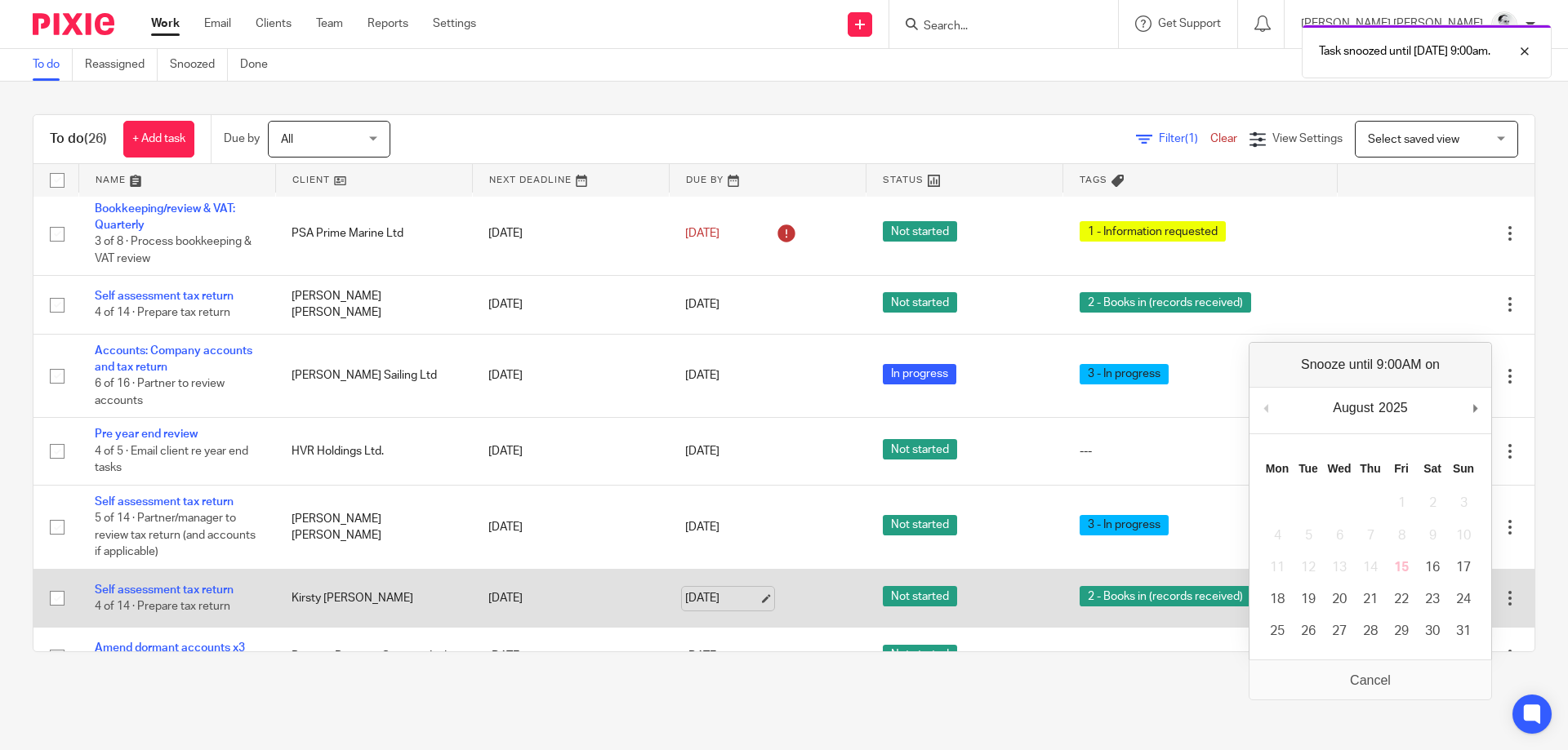
click at [719, 593] on link "15 Aug 2025" at bounding box center [721, 599] width 74 height 17
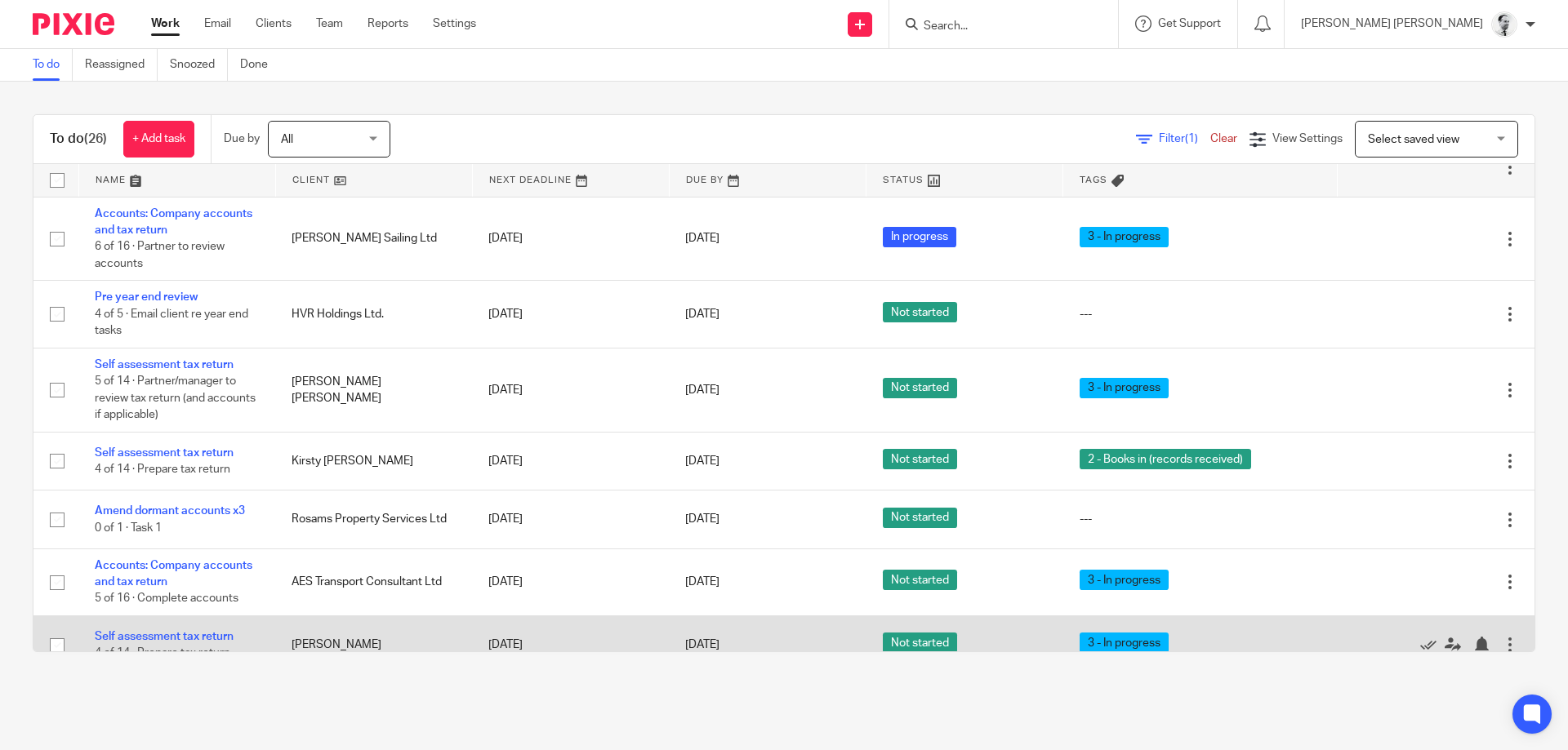
scroll to position [0, 0]
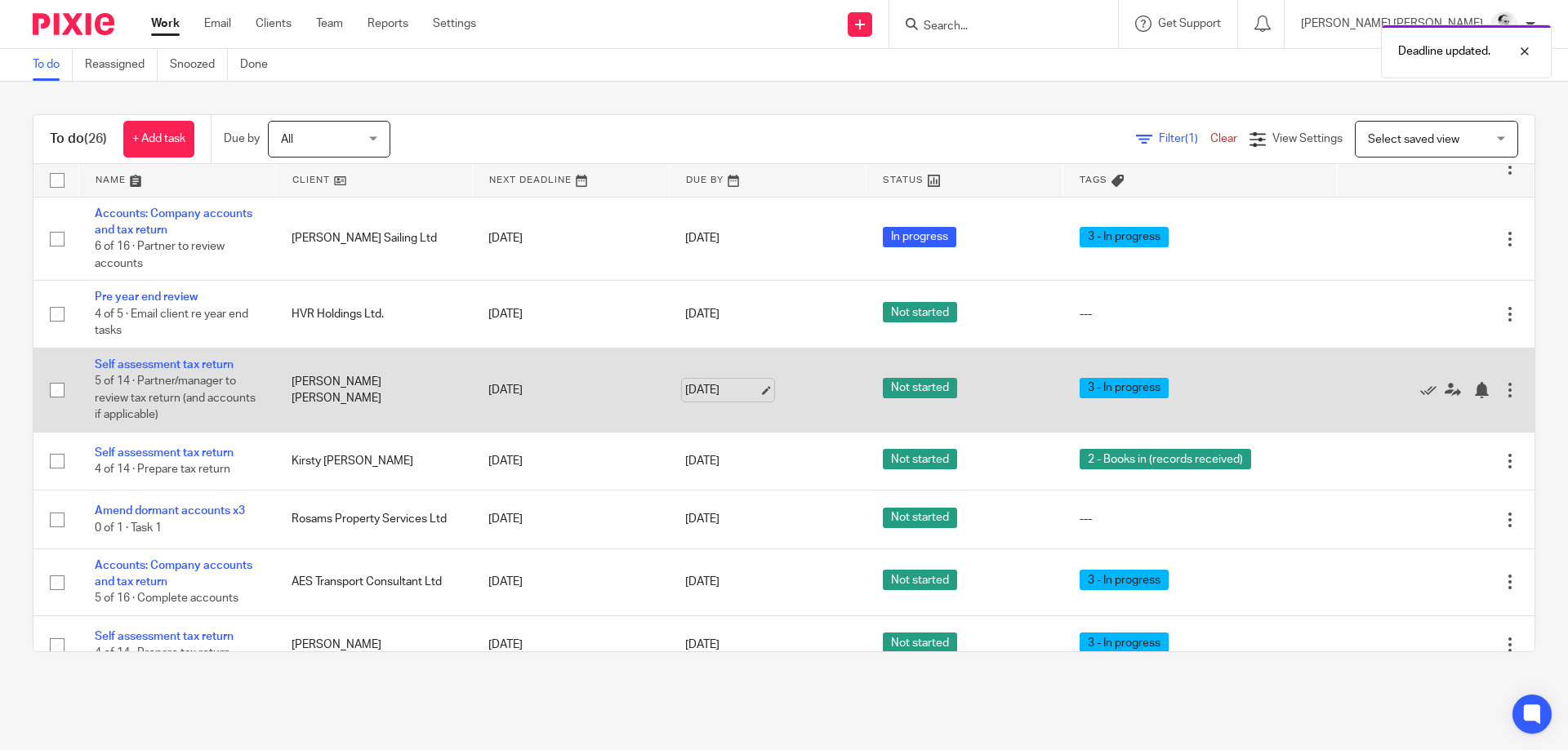
click at [732, 398] on link "15 Aug 2025" at bounding box center [721, 390] width 74 height 17
click at [1484, 392] on div at bounding box center [1480, 389] width 16 height 16
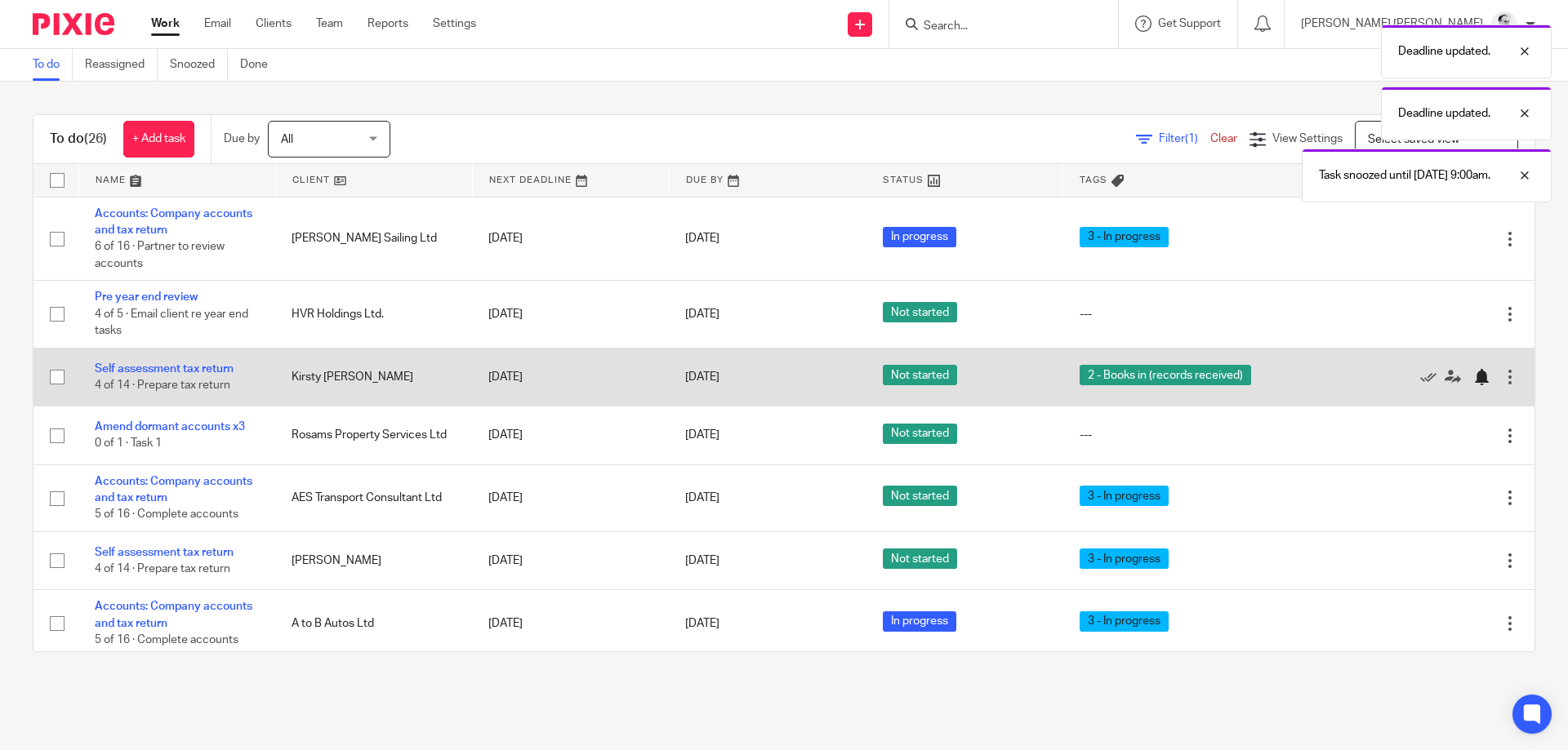
click at [1486, 376] on div at bounding box center [1480, 376] width 16 height 16
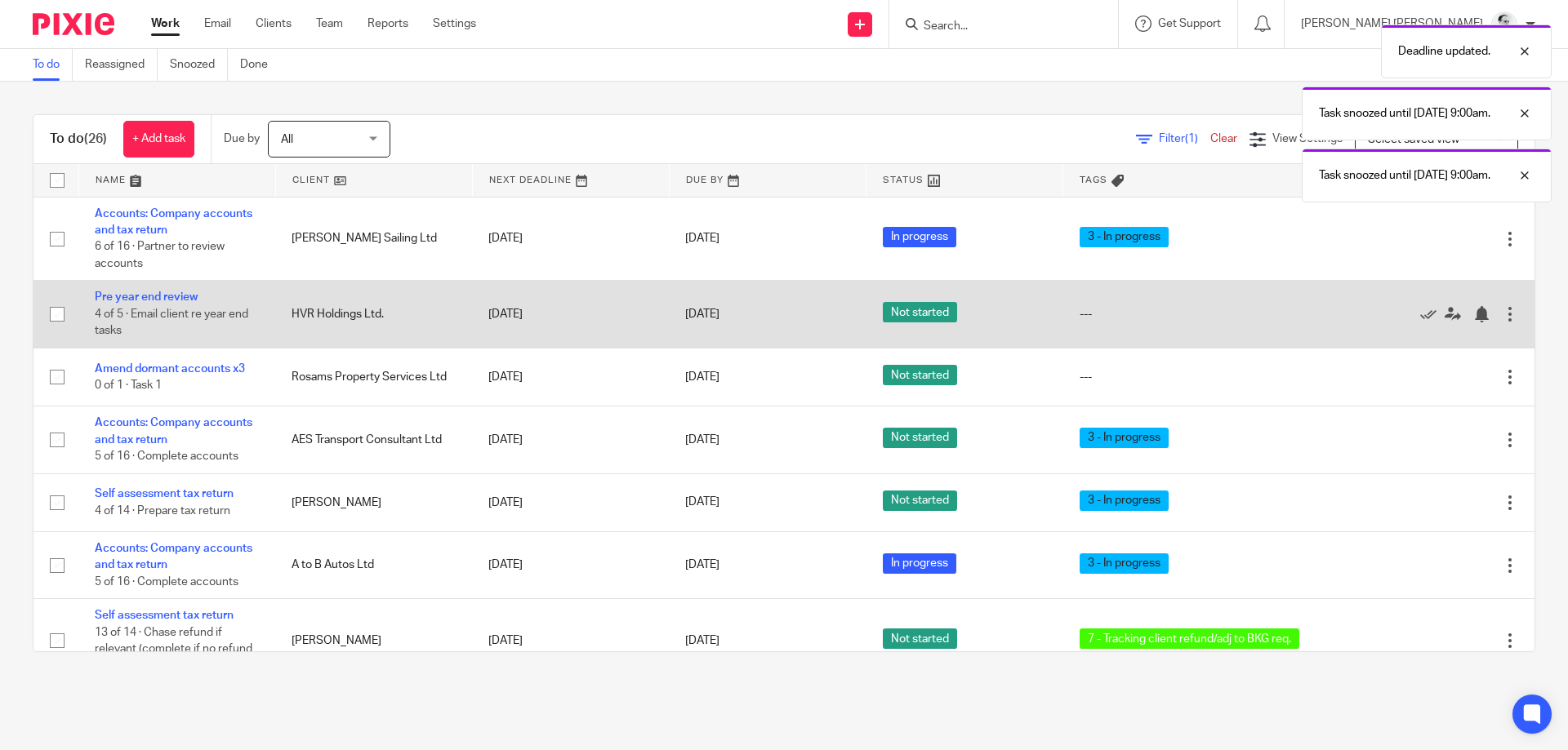
drag, startPoint x: 712, startPoint y: 311, endPoint x: 722, endPoint y: 328, distance: 19.7
click at [713, 311] on link "15 Aug 2025" at bounding box center [721, 314] width 74 height 17
click at [1490, 313] on div at bounding box center [1485, 313] width 24 height 16
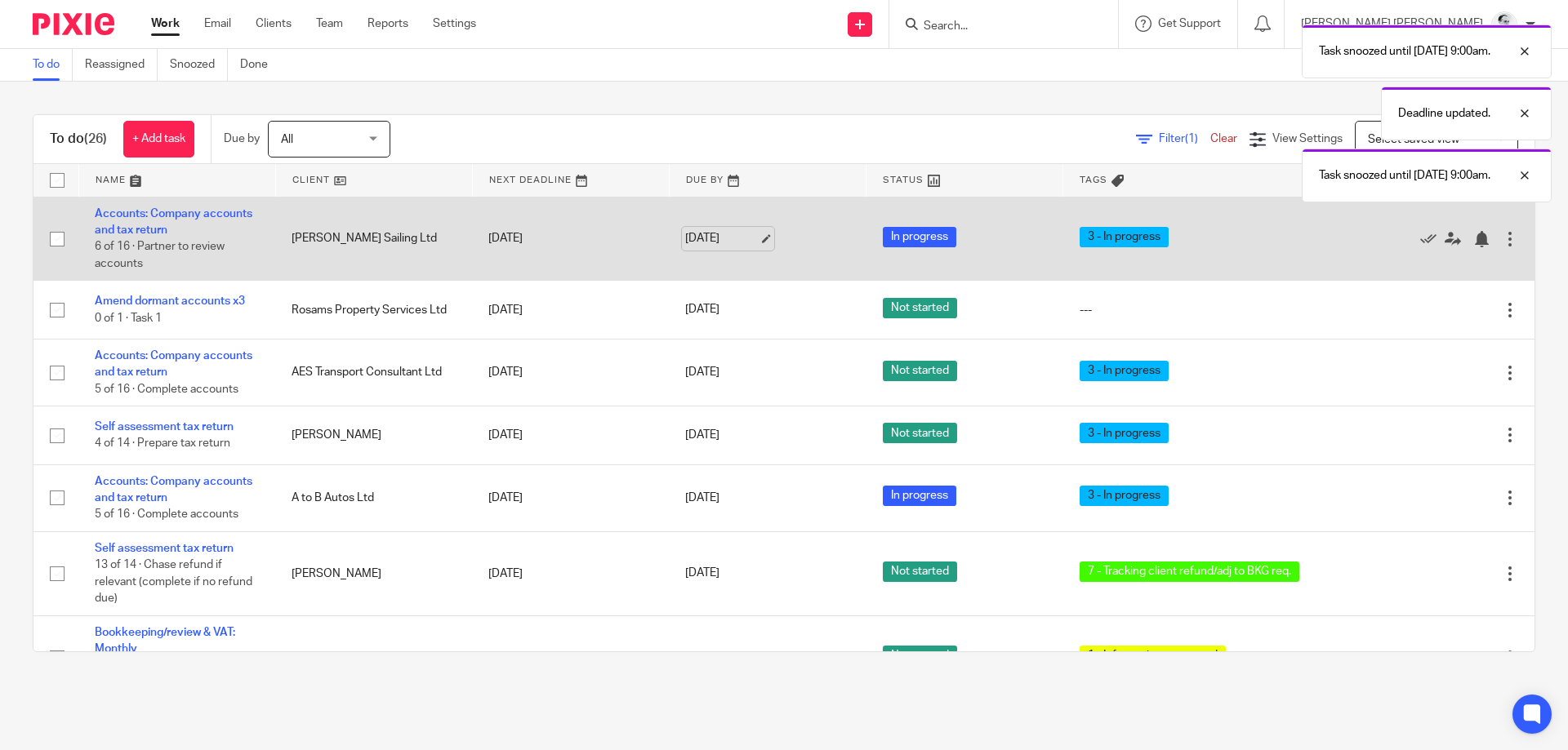
click at [729, 241] on link "15 Aug 2025" at bounding box center [721, 238] width 74 height 17
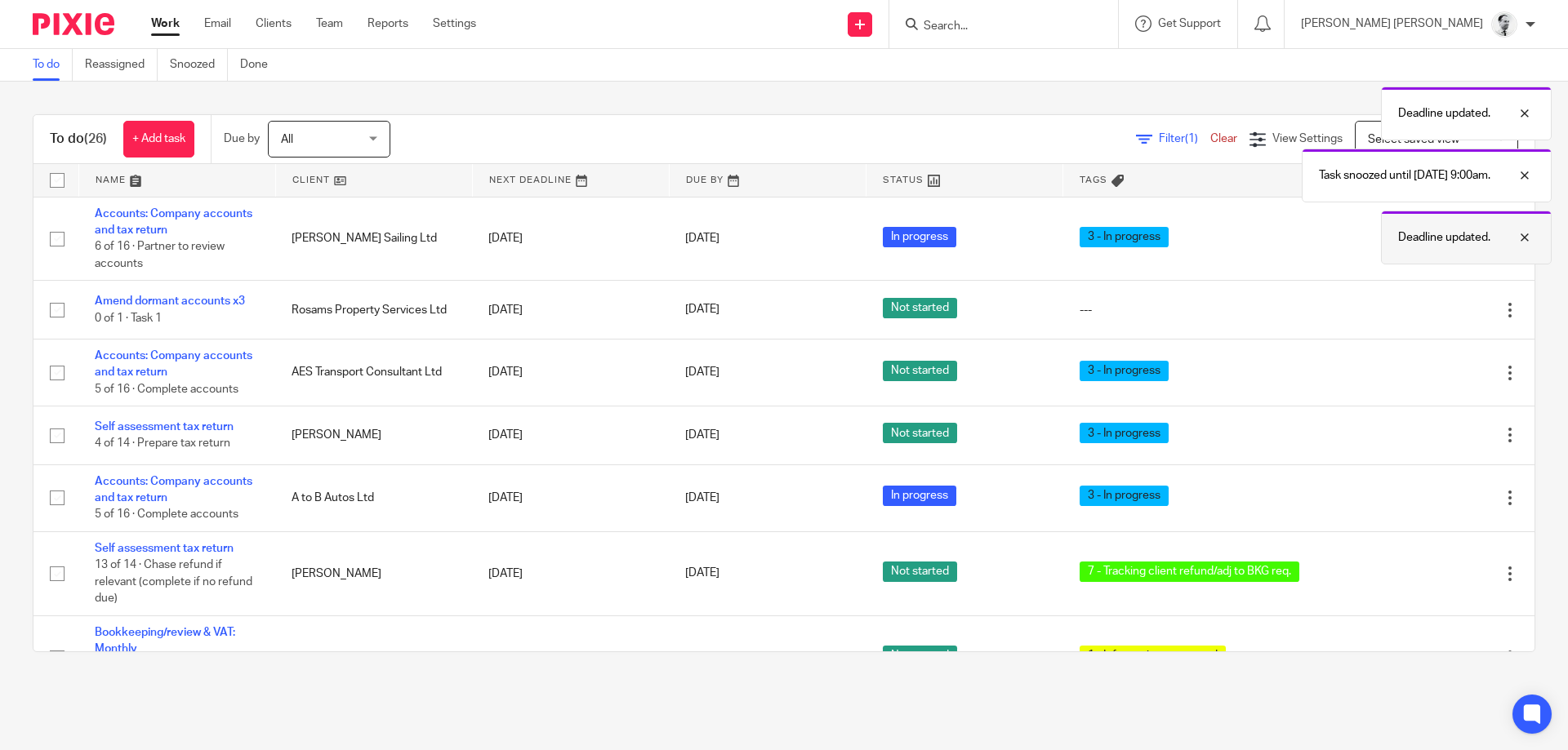
click at [1490, 237] on div at bounding box center [1512, 238] width 44 height 20
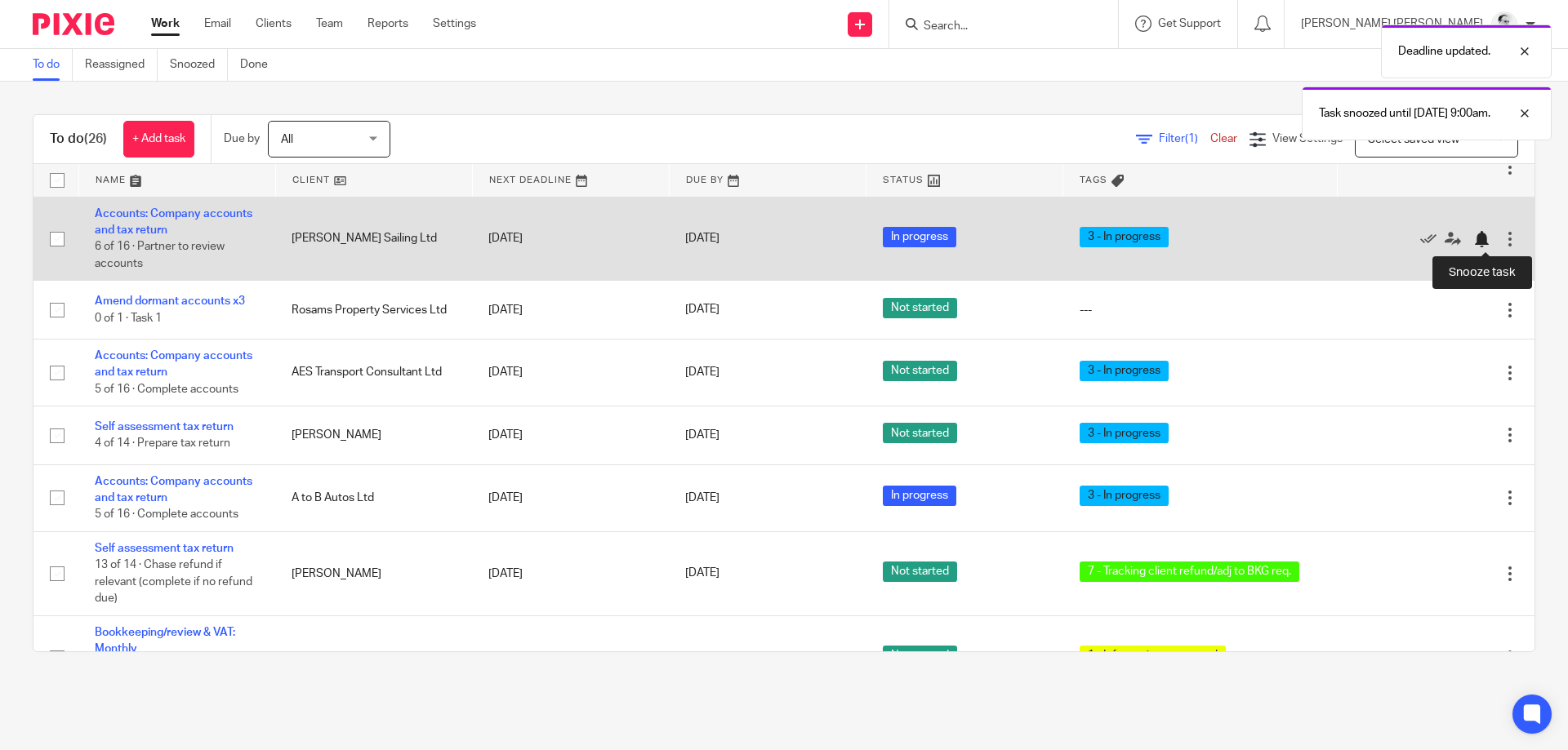
click at [1479, 238] on div at bounding box center [1480, 238] width 16 height 16
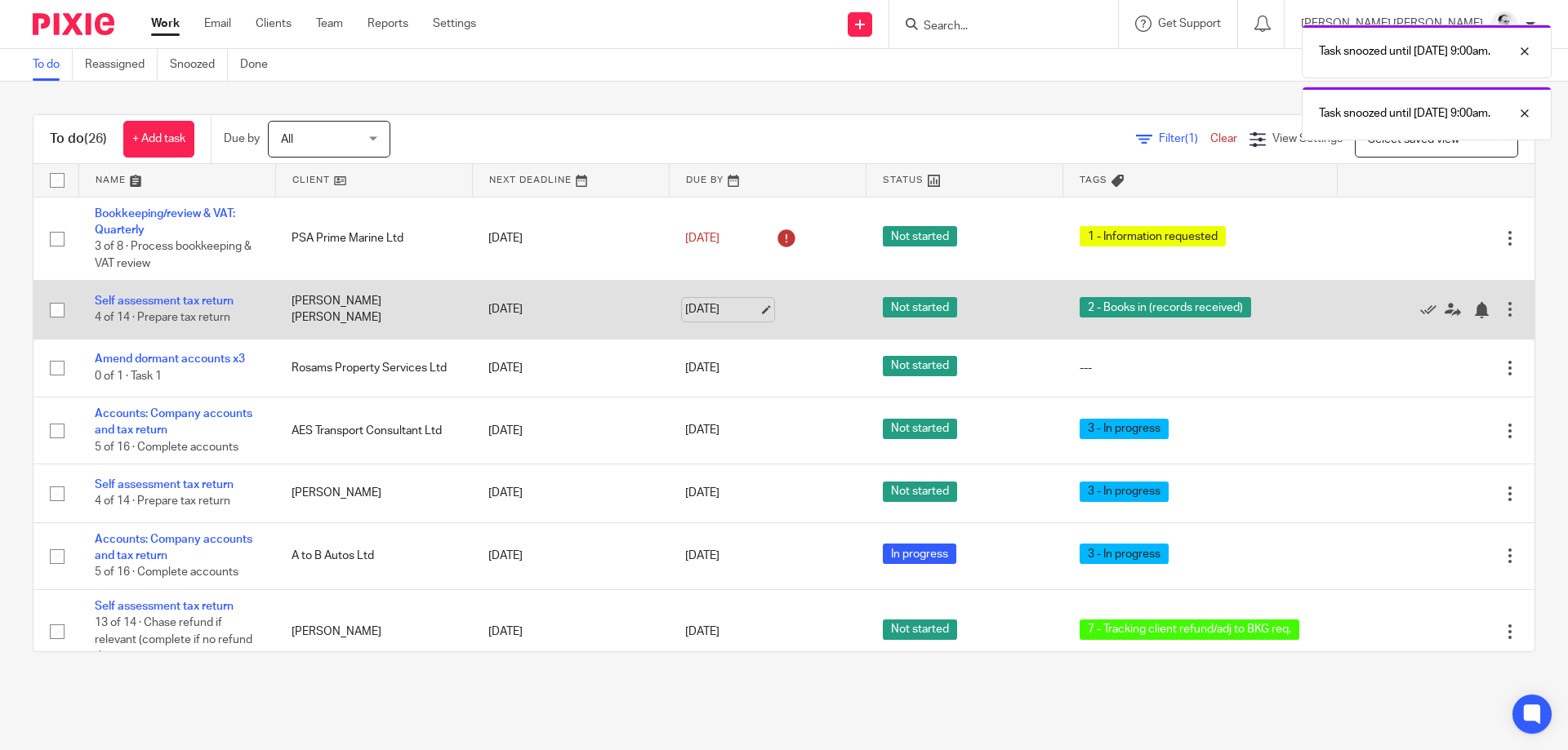
click at [715, 305] on link "15 Aug 2025" at bounding box center [721, 310] width 74 height 17
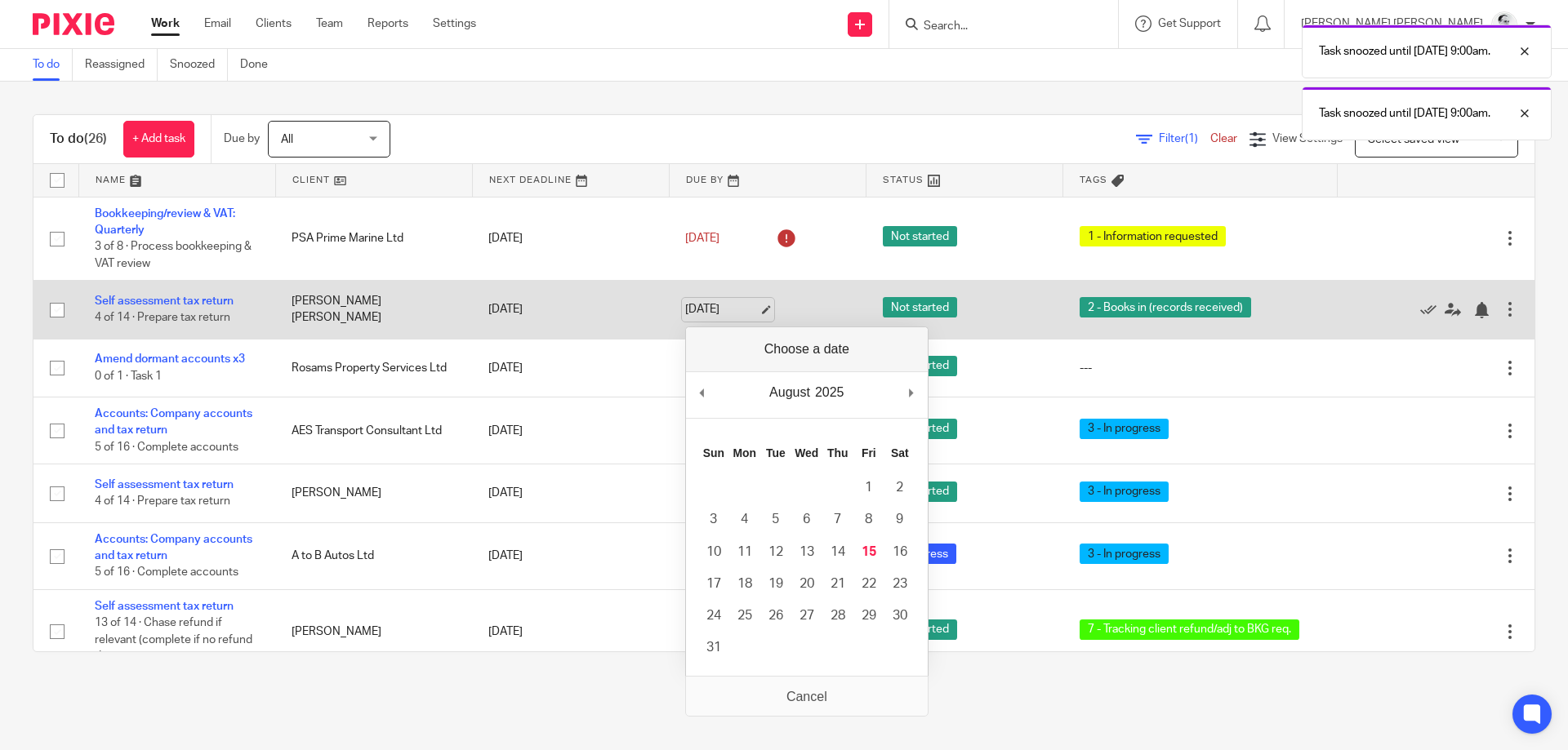
click at [716, 308] on link "15 Aug 2025" at bounding box center [721, 310] width 74 height 17
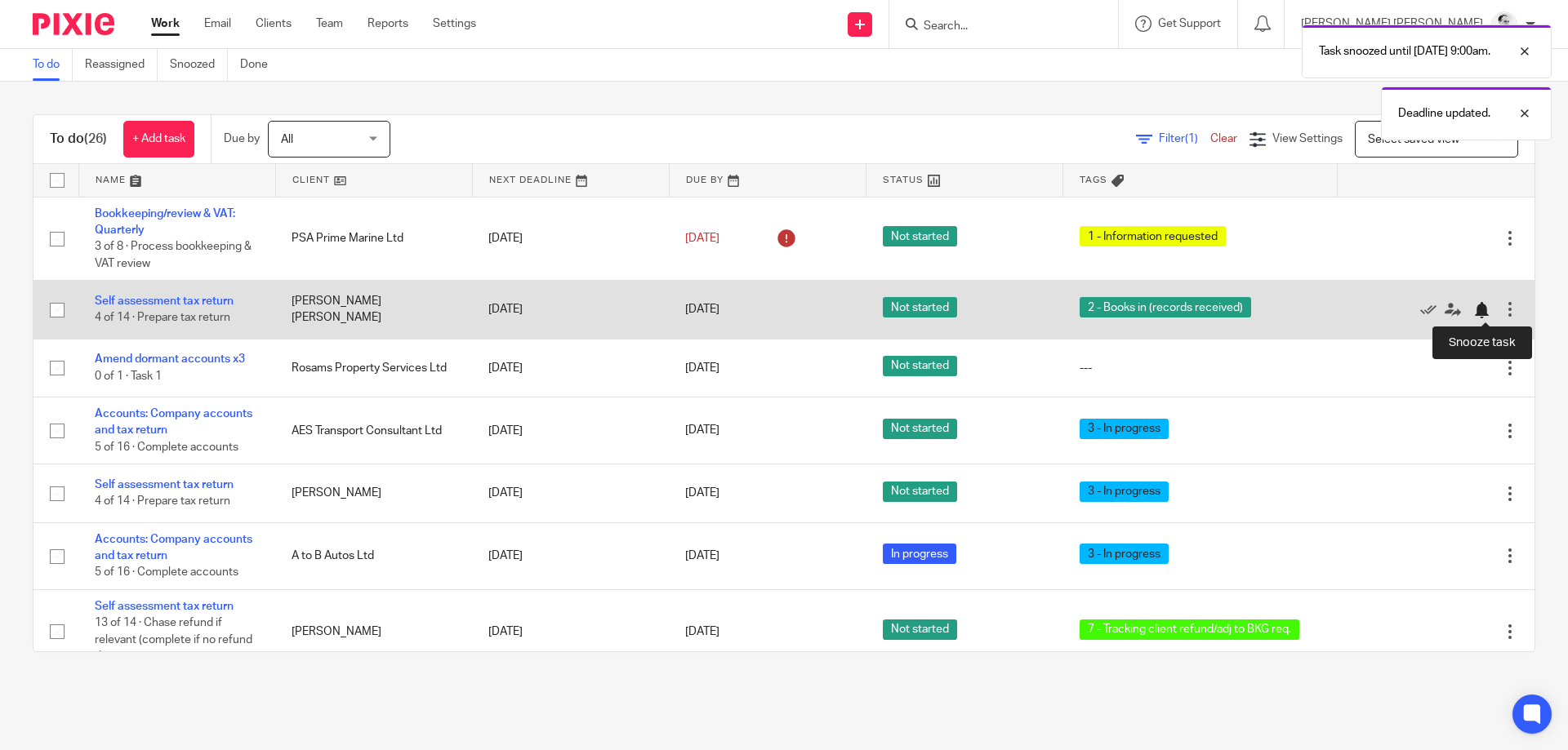
click at [1487, 309] on div at bounding box center [1480, 310] width 16 height 16
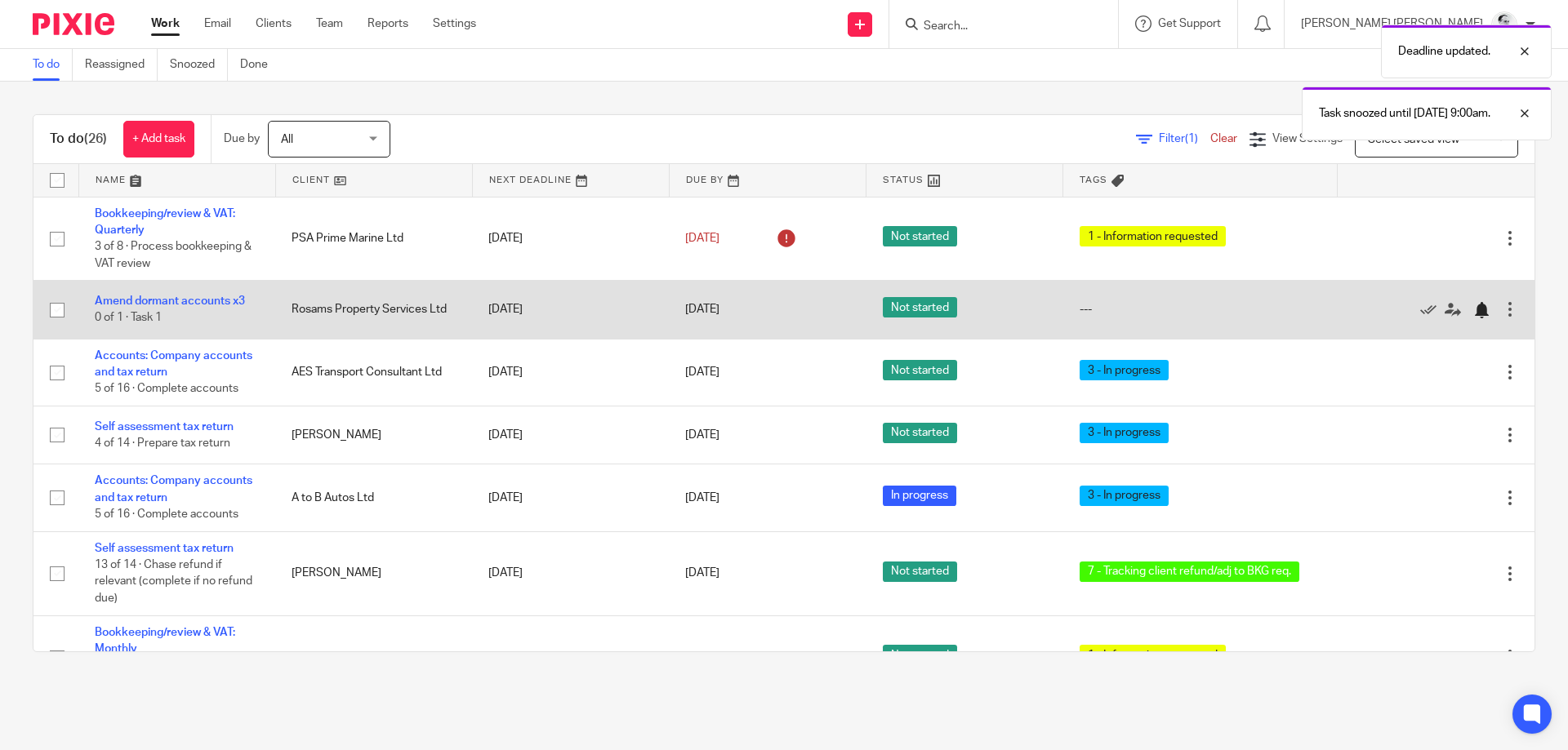
click at [1478, 317] on div at bounding box center [1480, 310] width 16 height 16
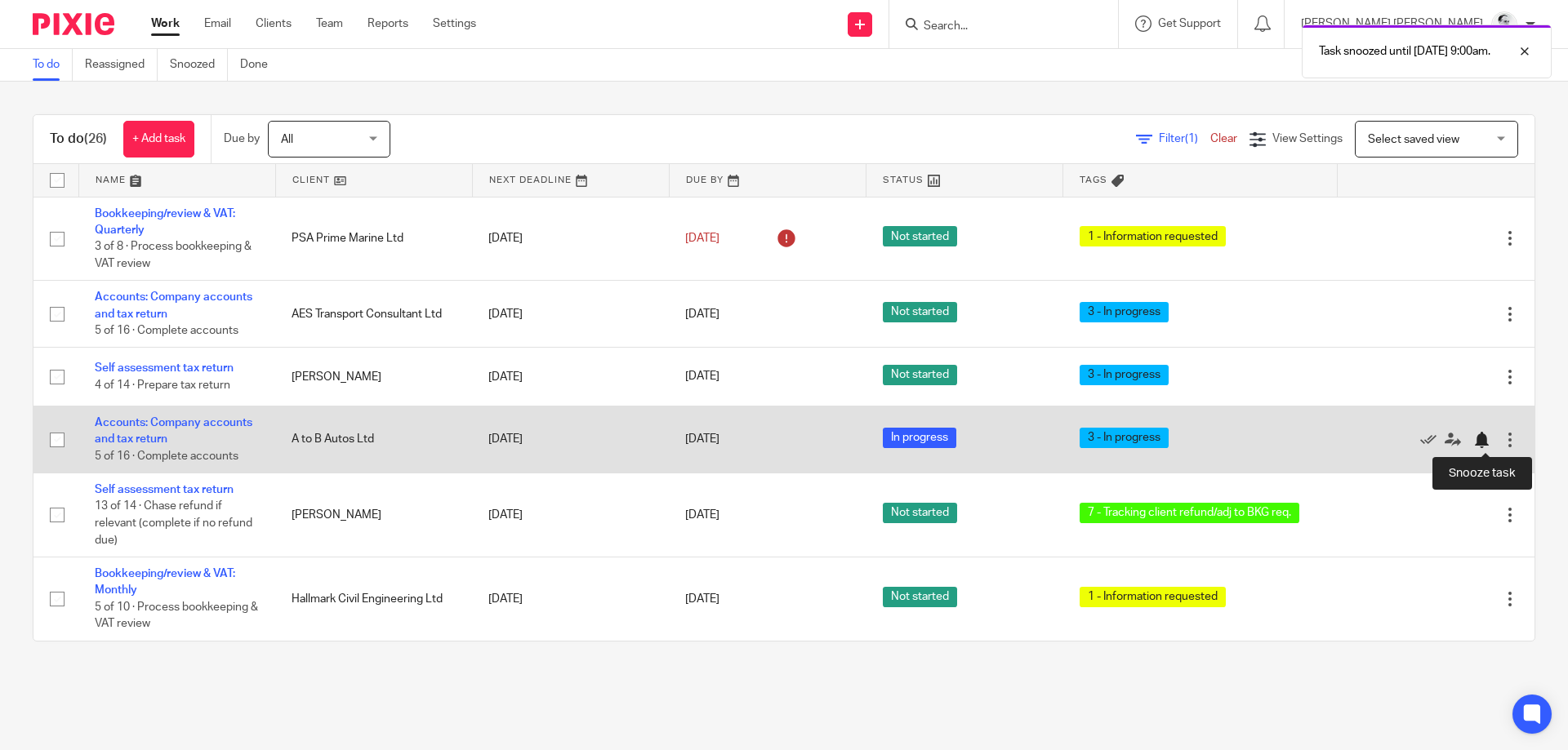
click at [1476, 438] on div at bounding box center [1480, 440] width 16 height 16
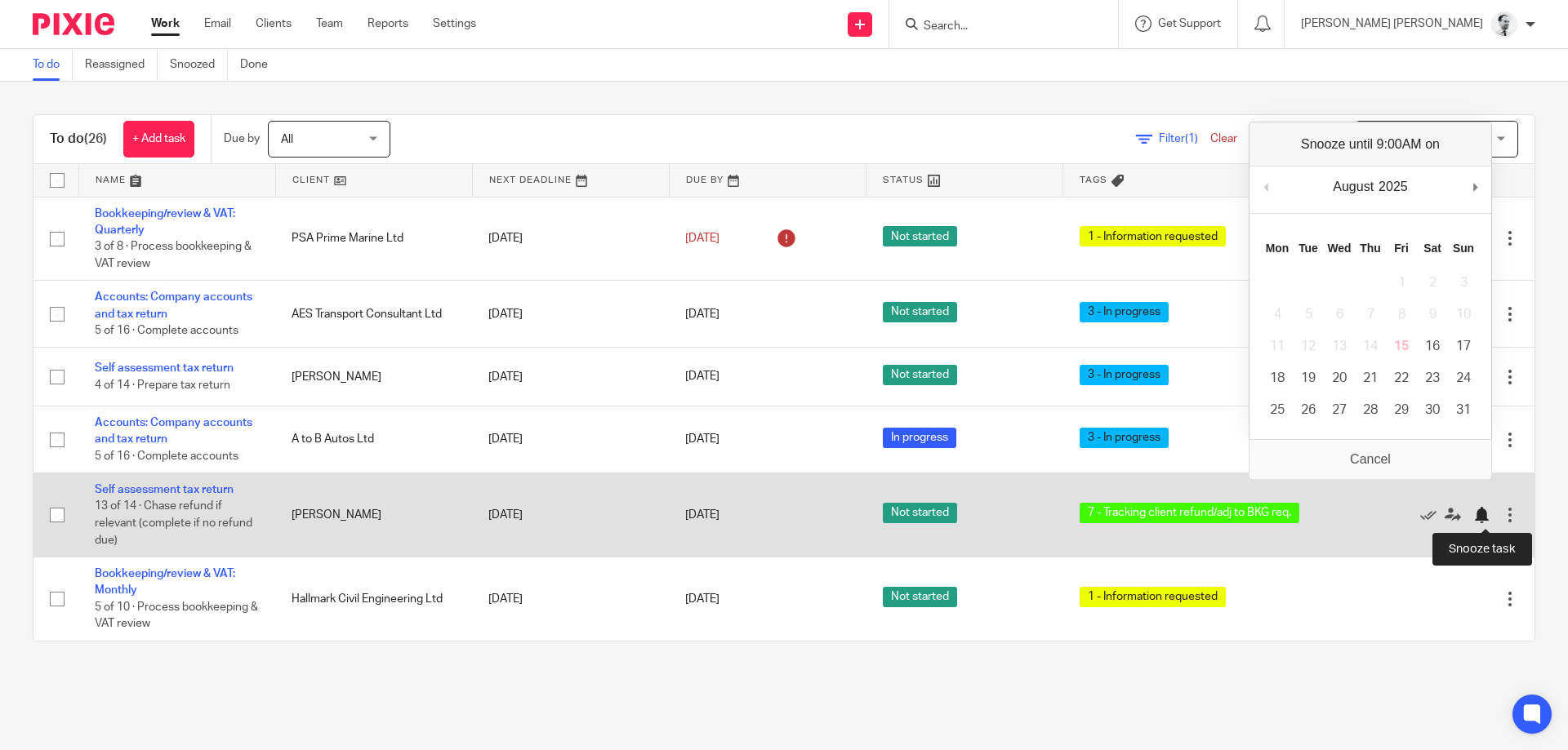
click at [1482, 515] on div at bounding box center [1480, 514] width 16 height 16
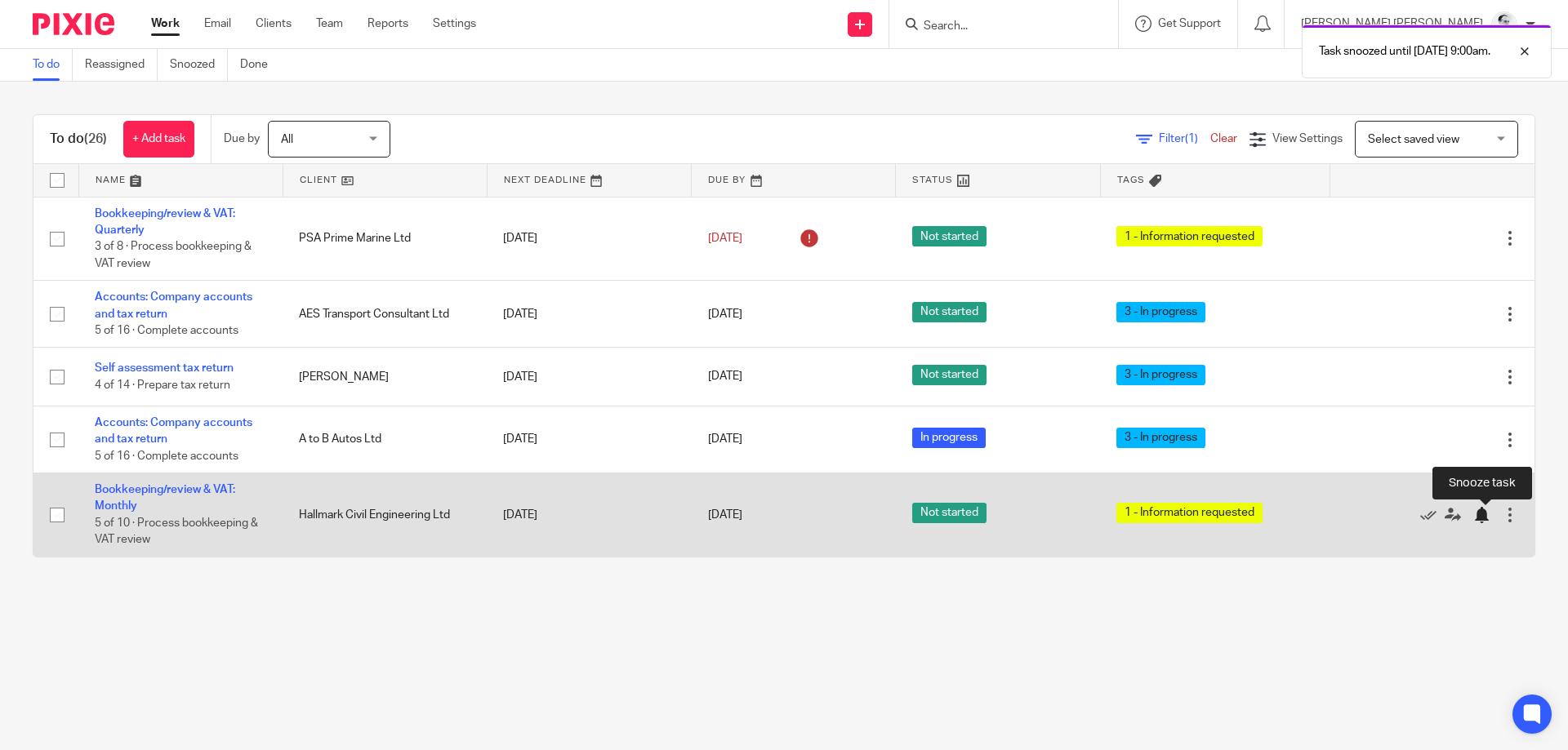
click at [1479, 515] on div at bounding box center [1480, 514] width 16 height 16
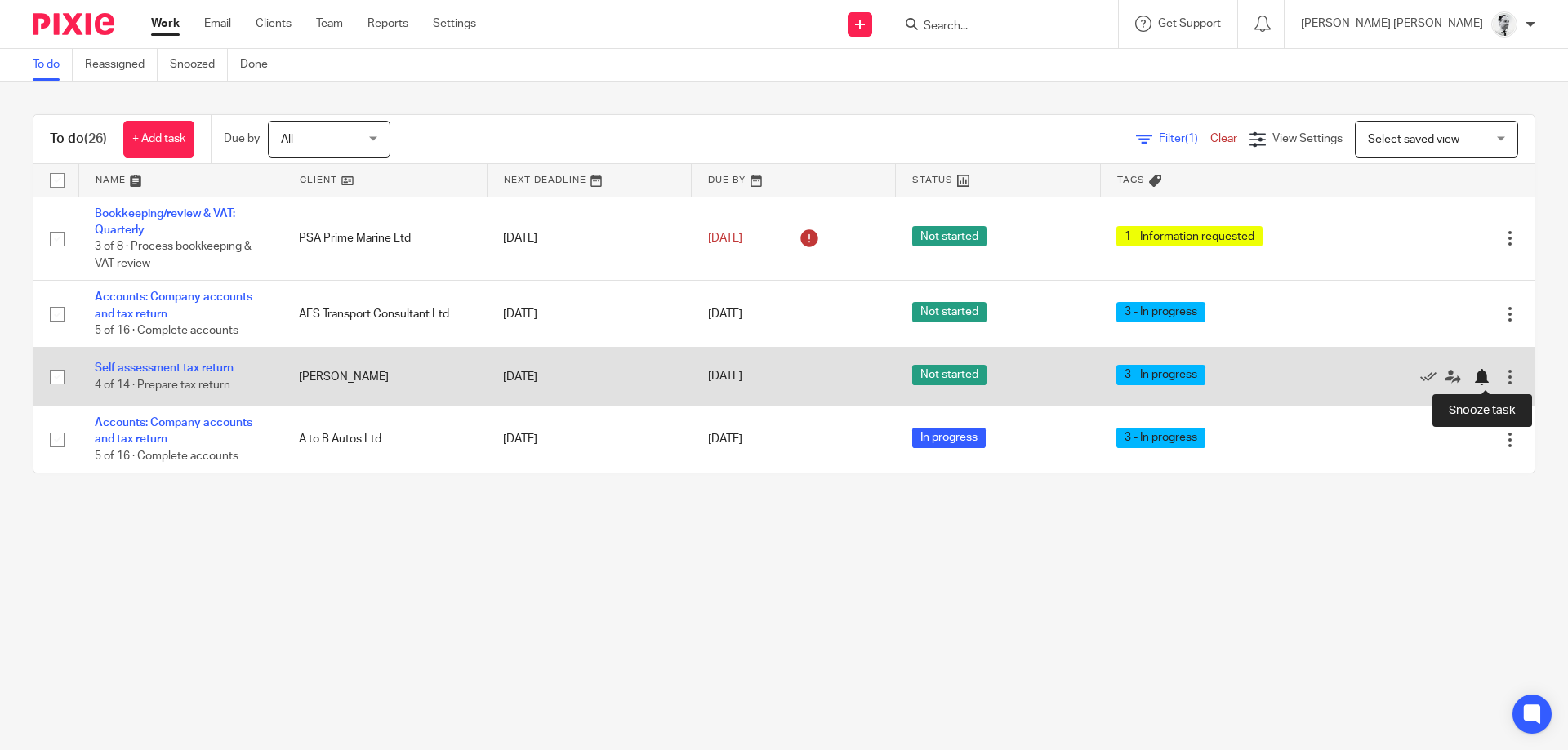
click at [1481, 384] on div at bounding box center [1480, 376] width 16 height 16
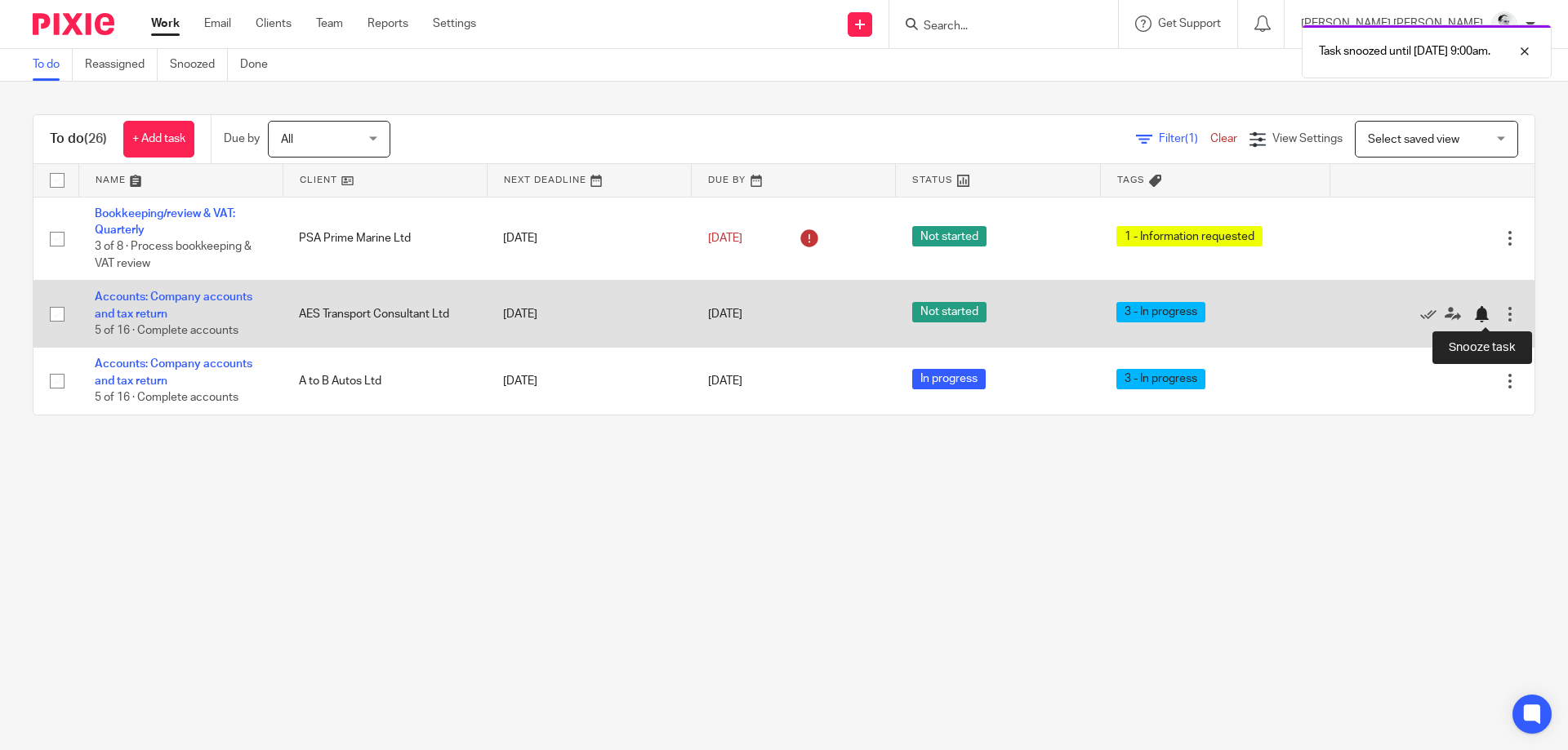
click at [1476, 316] on div at bounding box center [1480, 313] width 16 height 16
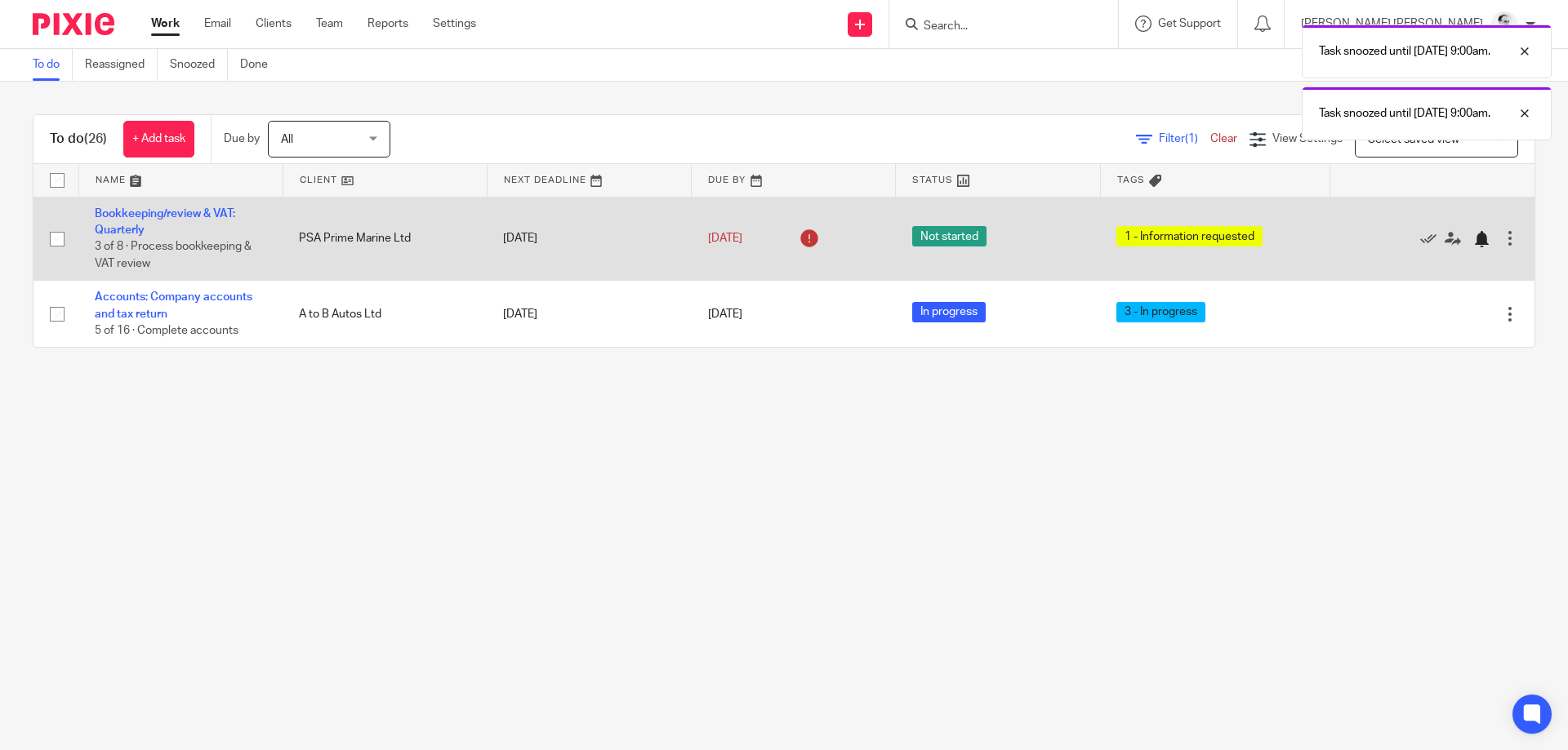
click at [1486, 237] on div at bounding box center [1480, 238] width 16 height 16
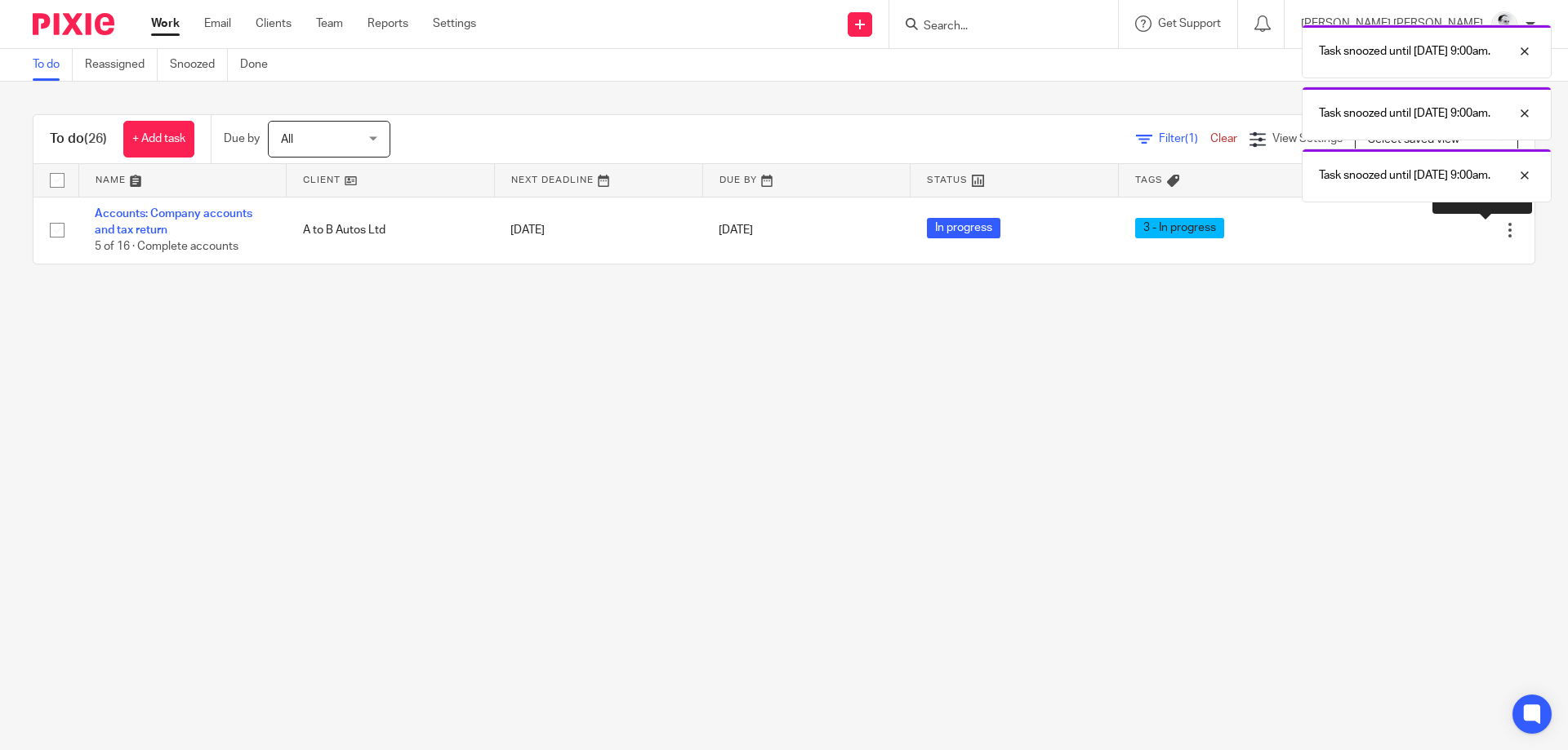
drag, startPoint x: 1479, startPoint y: 233, endPoint x: 1474, endPoint y: 249, distance: 16.8
click at [1479, 233] on div at bounding box center [1480, 229] width 16 height 16
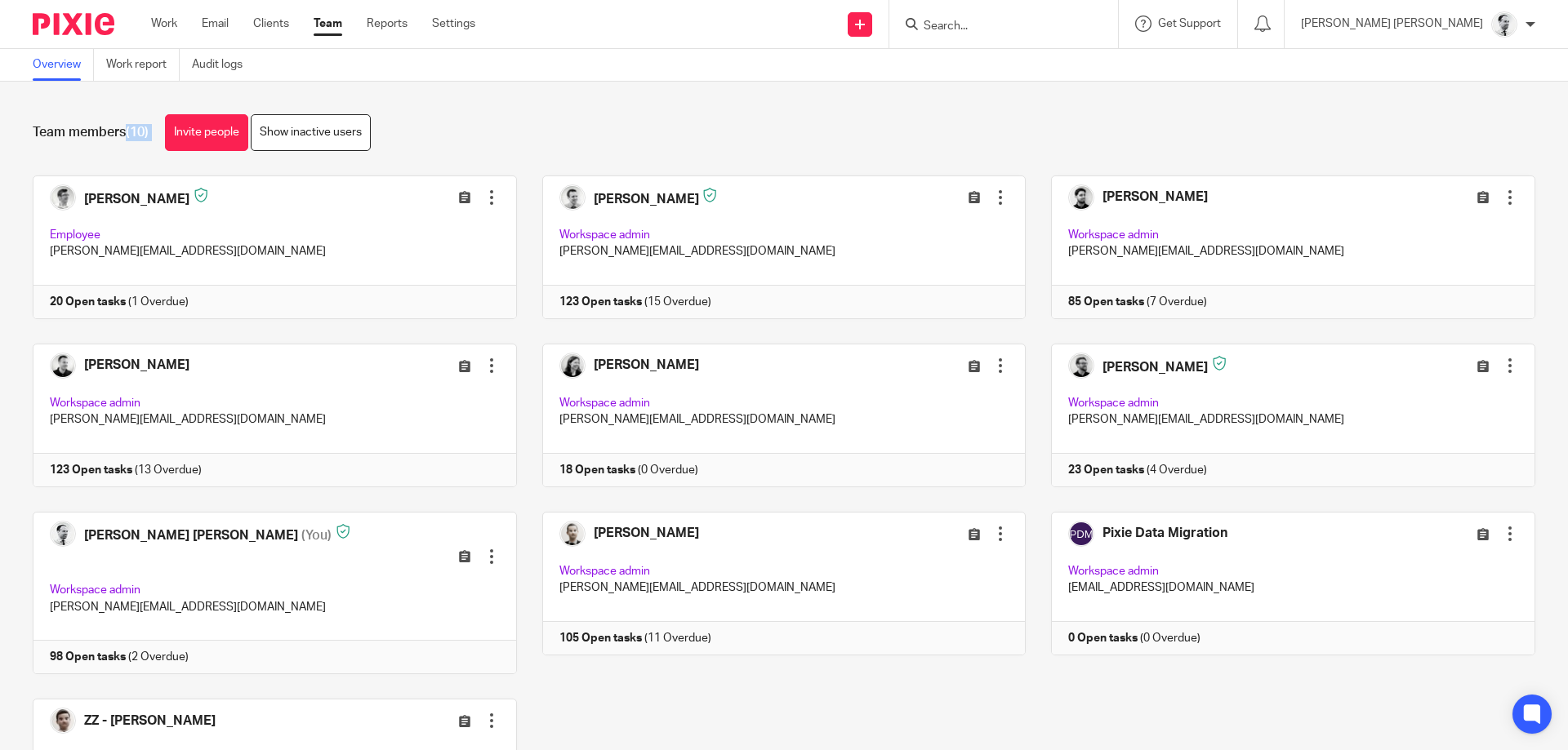
drag, startPoint x: 536, startPoint y: 325, endPoint x: 87, endPoint y: 104, distance: 500.4
click at [87, 104] on div "Team members (10) Invite people Show inactive users Invite team members Add inv…" at bounding box center [784, 415] width 1568 height 669
click at [86, 104] on div "Team members (10) Invite people Show inactive users Invite team members Add inv…" at bounding box center [784, 415] width 1568 height 669
drag, startPoint x: 68, startPoint y: 115, endPoint x: 80, endPoint y: 138, distance: 25.9
click at [80, 138] on div "Team members (10) Invite people Show inactive users" at bounding box center [784, 132] width 1503 height 36
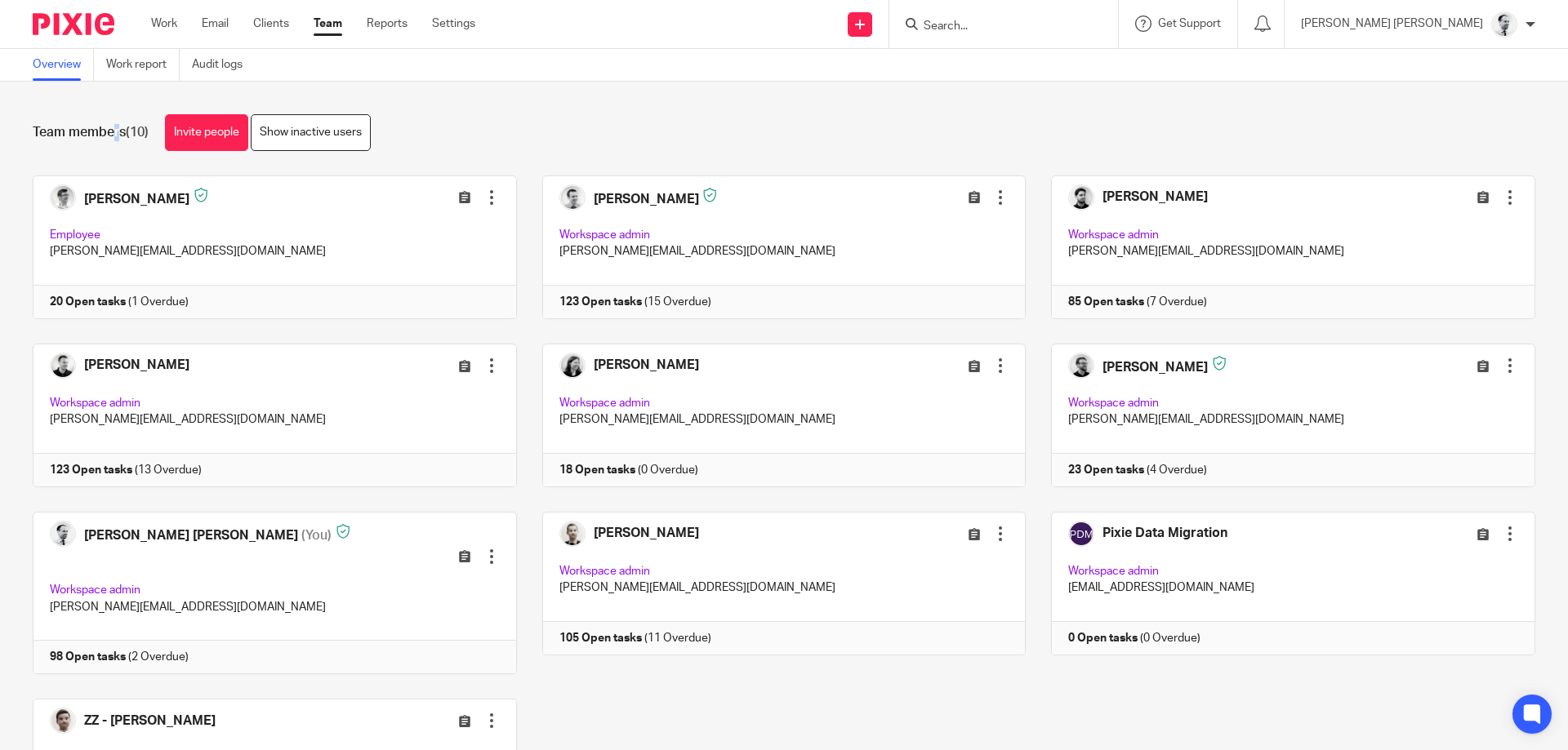
click at [81, 137] on h1 "Team members (10)" at bounding box center [91, 133] width 116 height 17
click at [74, 135] on h1 "Team members (10)" at bounding box center [91, 133] width 116 height 17
click at [73, 133] on h1 "Team members (10)" at bounding box center [91, 133] width 116 height 17
click at [1009, 19] on div at bounding box center [1000, 24] width 190 height 21
click at [1041, 26] on input "Search" at bounding box center [995, 27] width 147 height 15
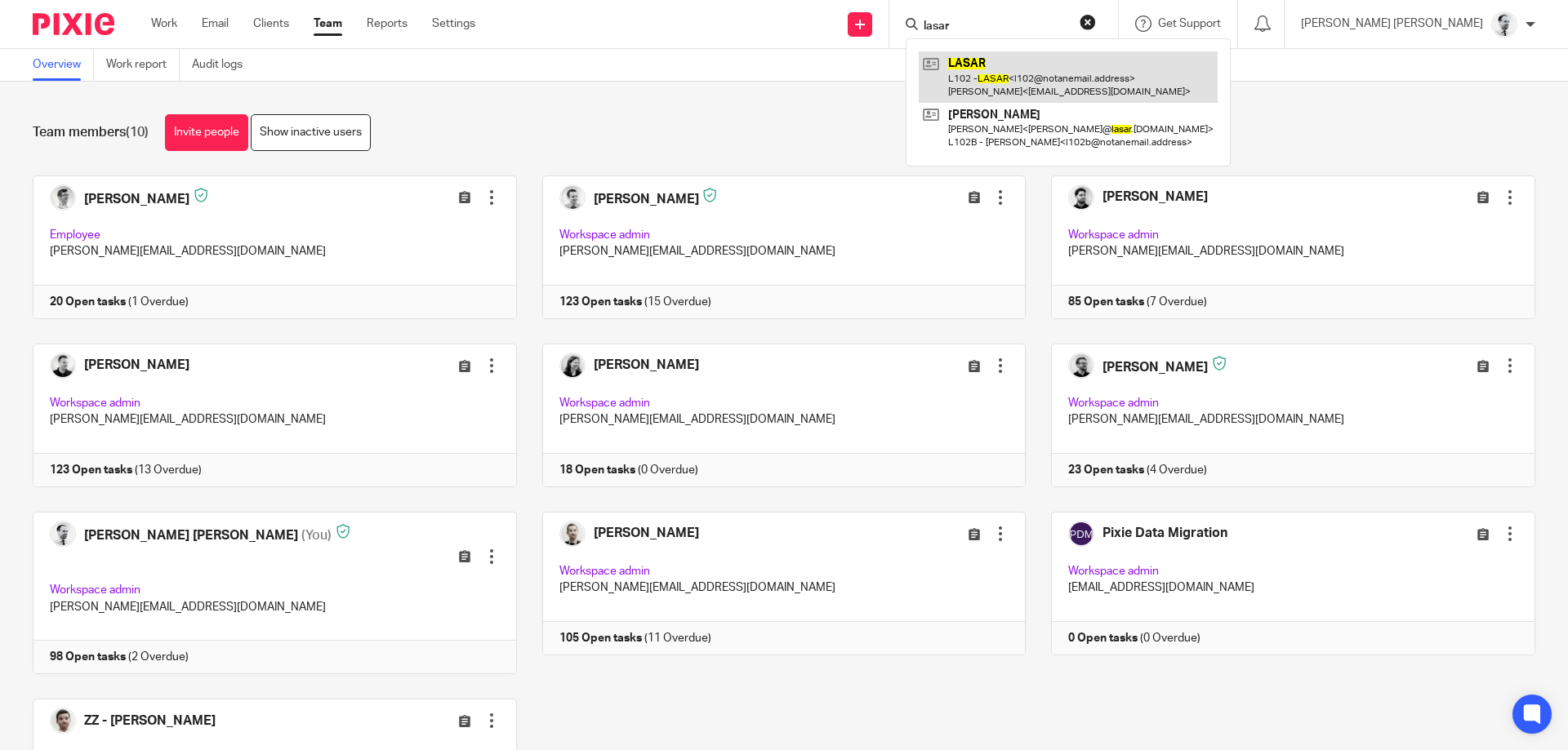
type input "lasar"
click at [1133, 90] on link at bounding box center [1067, 77] width 298 height 50
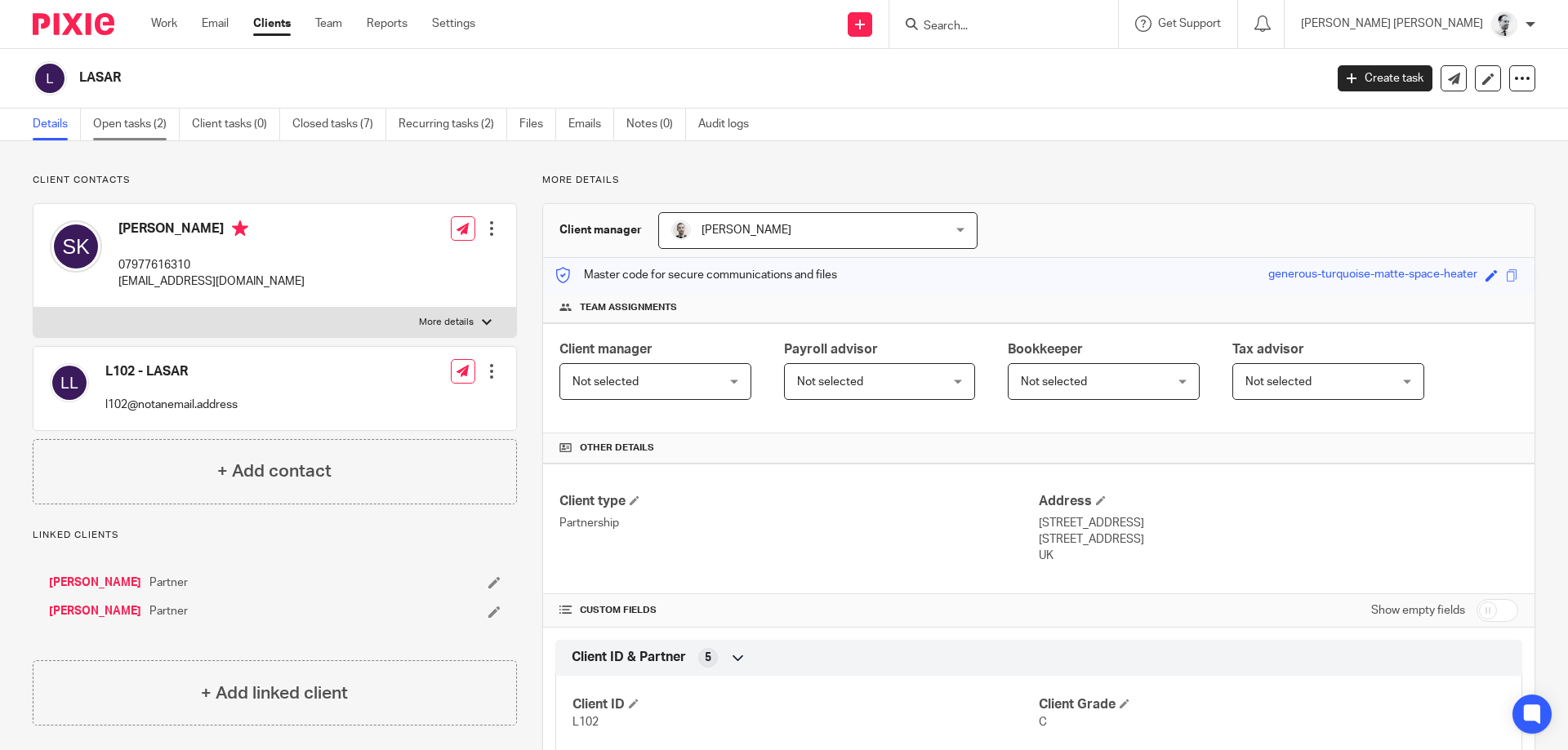
click at [156, 138] on div "Details Open tasks (2) Client tasks (0) Closed tasks (7) Recurring tasks (2) Fi…" at bounding box center [784, 124] width 1568 height 33
click at [146, 123] on link "Open tasks (2)" at bounding box center [136, 124] width 87 height 32
